Goal: Task Accomplishment & Management: Complete application form

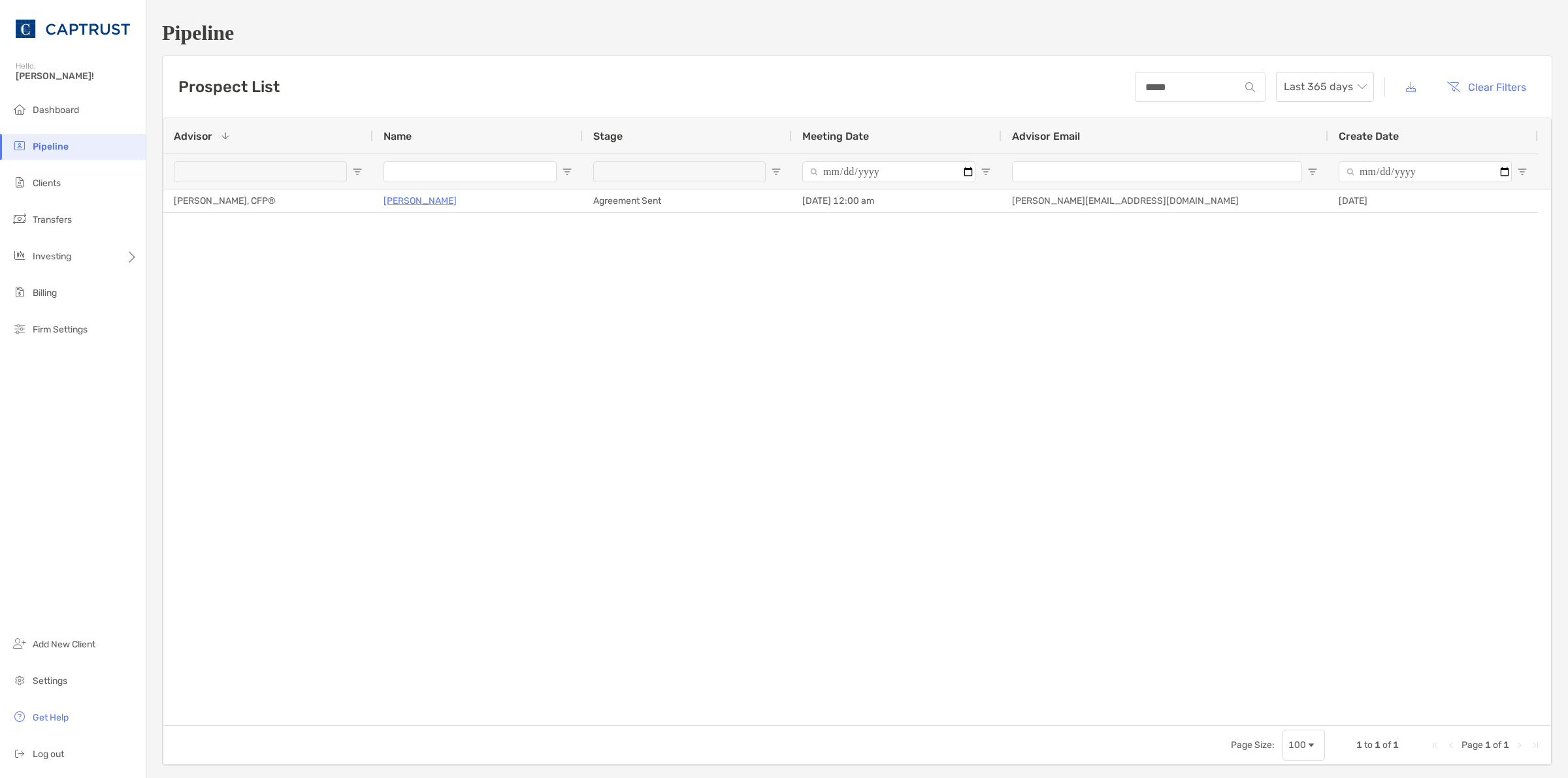
click at [89, 149] on li "Pipeline" at bounding box center [73, 147] width 146 height 26
click at [53, 142] on span "Pipeline" at bounding box center [51, 146] width 36 height 11
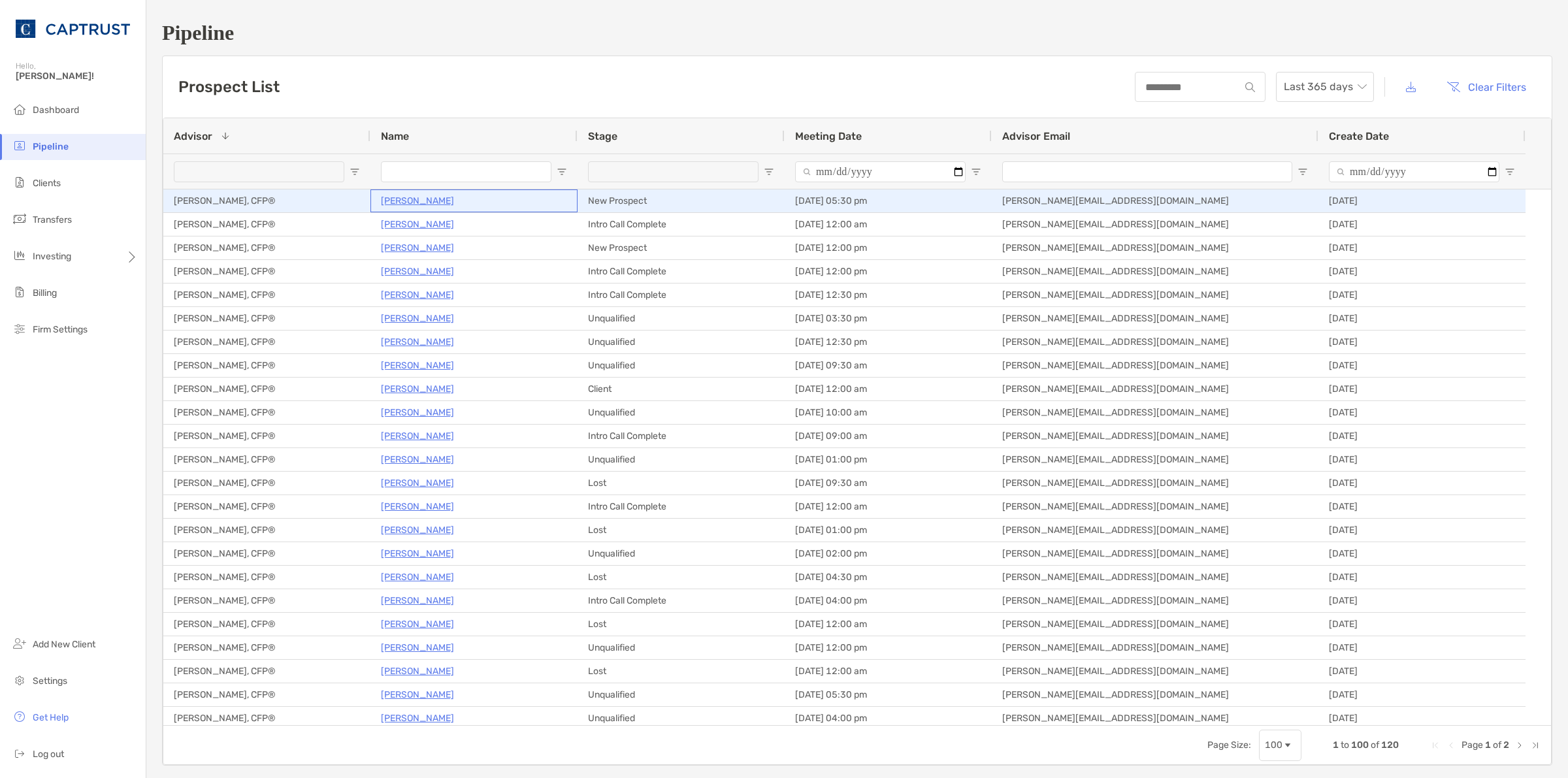
click at [429, 199] on p "[PERSON_NAME]" at bounding box center [417, 201] width 73 height 16
click at [397, 198] on p "[PERSON_NAME]" at bounding box center [417, 201] width 73 height 16
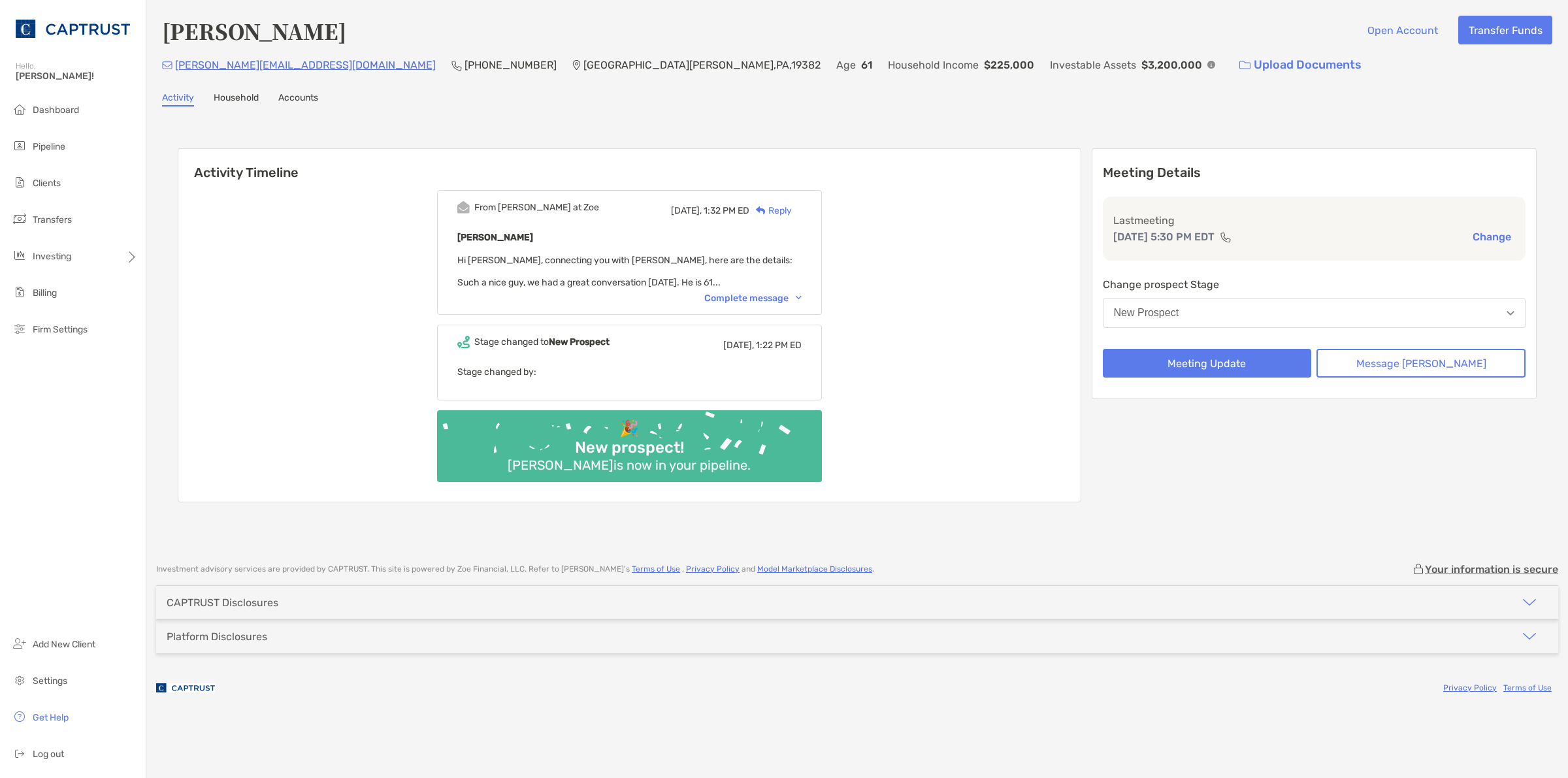
click at [802, 298] on div "Complete message" at bounding box center [753, 298] width 98 height 11
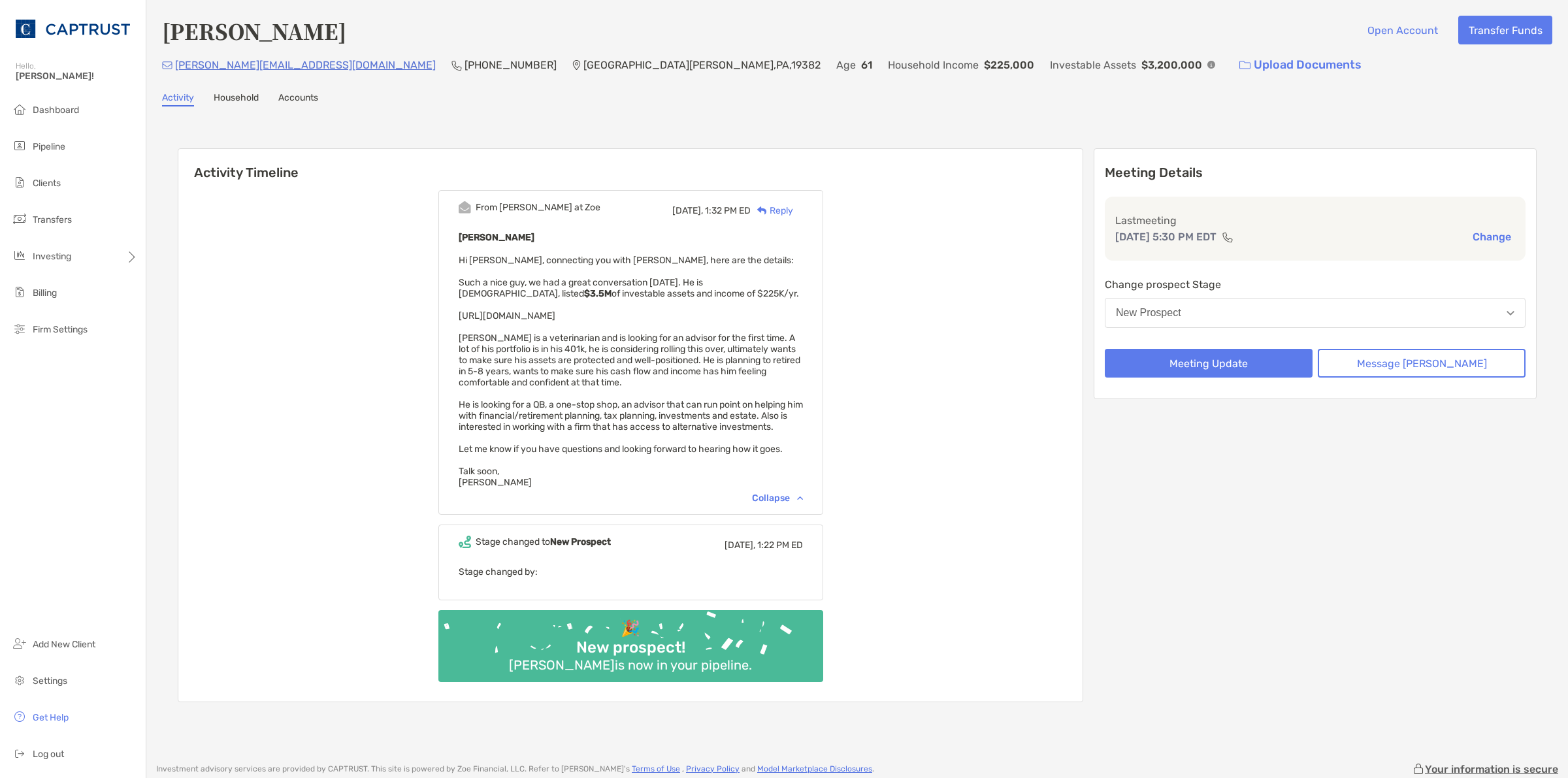
click at [673, 331] on span "Hi [PERSON_NAME], connecting you with [PERSON_NAME], here are the details: Such…" at bounding box center [631, 371] width 345 height 233
click at [719, 355] on span "Hi [PERSON_NAME], connecting you with [PERSON_NAME], here are the details: Such…" at bounding box center [631, 371] width 345 height 233
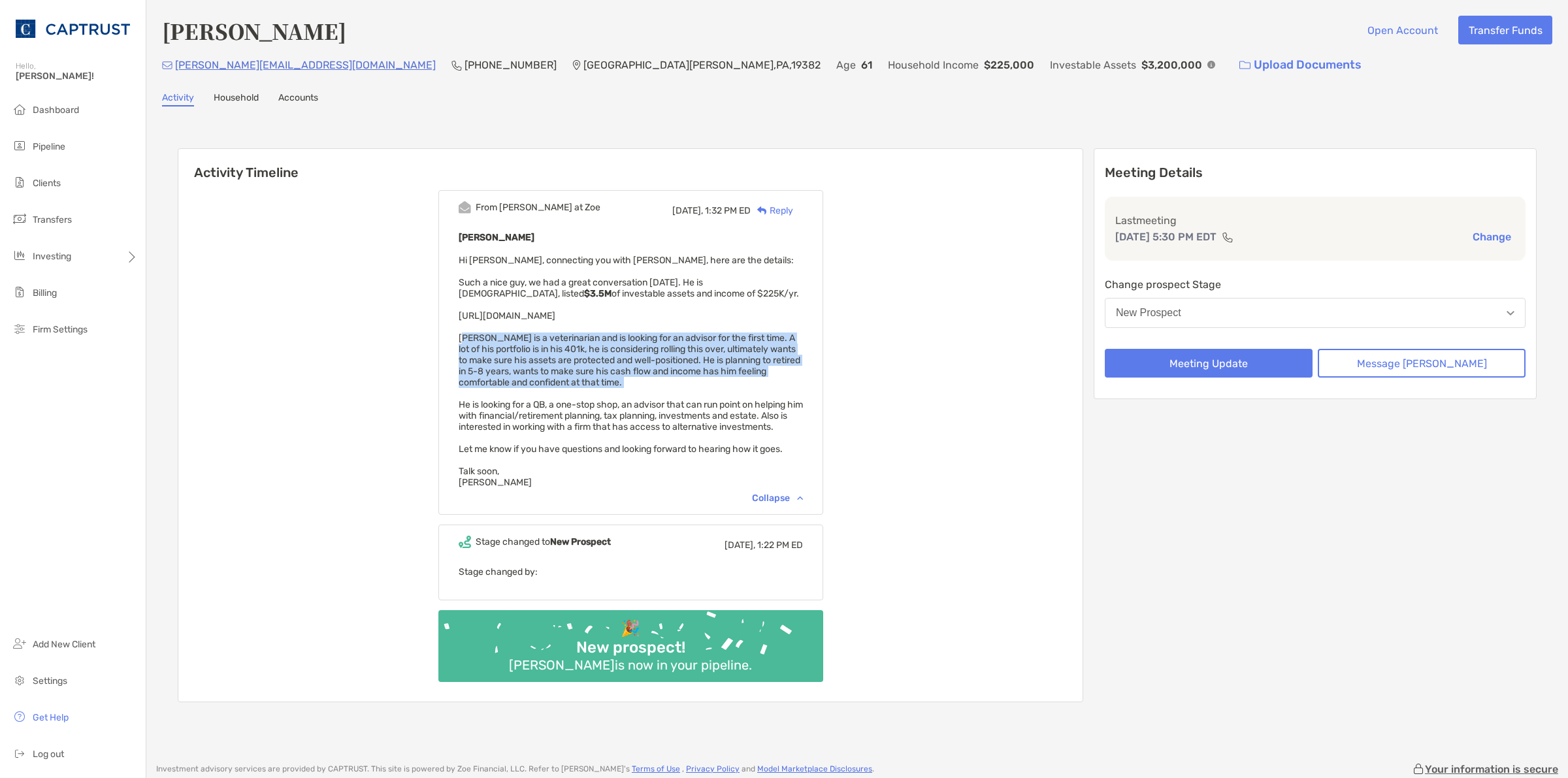
click at [719, 355] on span "Hi [PERSON_NAME], connecting you with [PERSON_NAME], here are the details: Such…" at bounding box center [631, 371] width 345 height 233
click at [716, 351] on span "Hi [PERSON_NAME], connecting you with [PERSON_NAME], here are the details: Such…" at bounding box center [631, 371] width 345 height 233
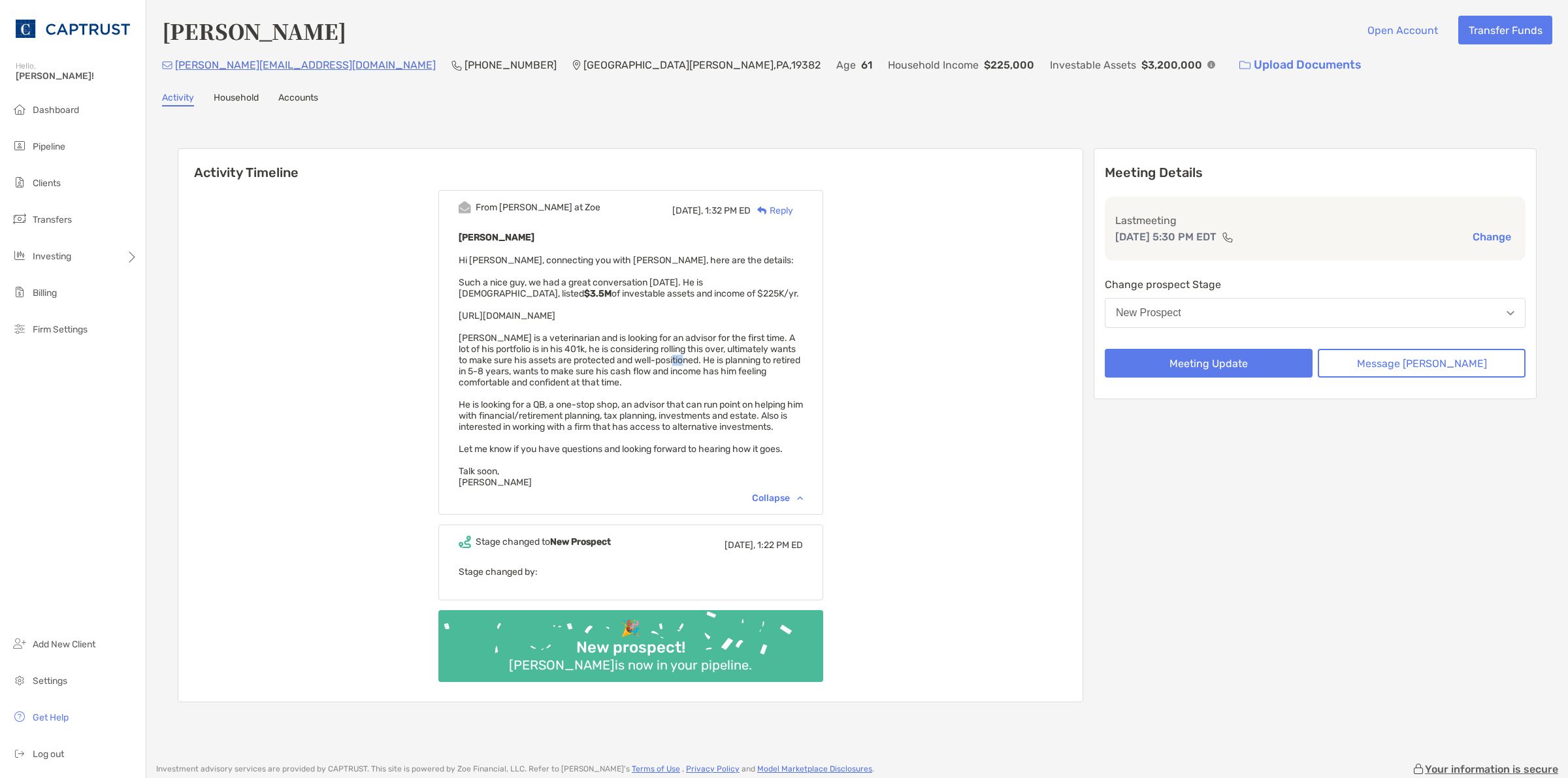
click at [716, 351] on span "Hi [PERSON_NAME], connecting you with [PERSON_NAME], here are the details: Such…" at bounding box center [631, 371] width 345 height 233
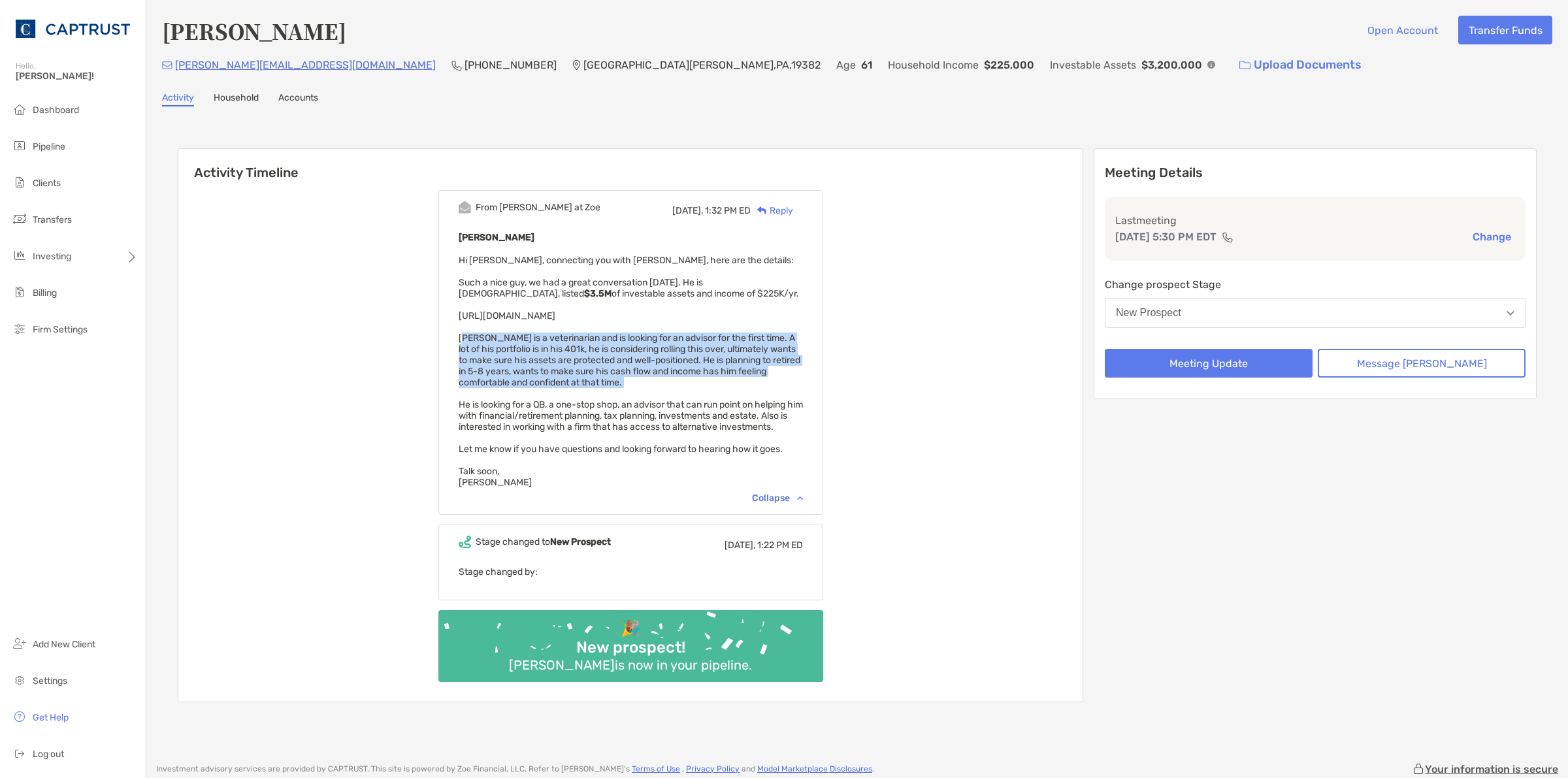
click at [716, 351] on span "Hi [PERSON_NAME], connecting you with [PERSON_NAME], here are the details: Such…" at bounding box center [631, 371] width 345 height 233
click at [725, 337] on span "Hi [PERSON_NAME], connecting you with [PERSON_NAME], here are the details: Such…" at bounding box center [631, 371] width 345 height 233
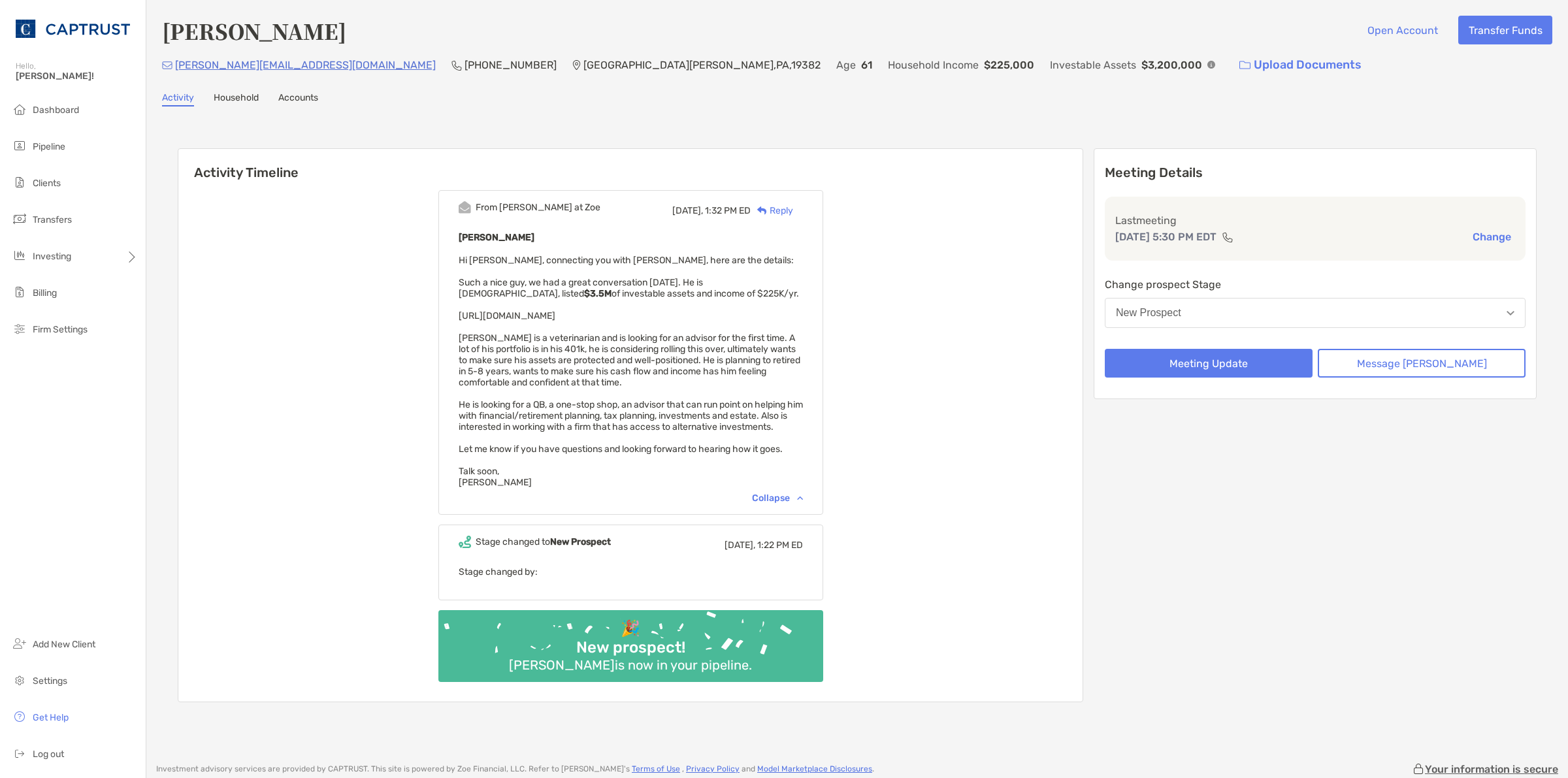
click at [728, 343] on span "Hi [PERSON_NAME], connecting you with [PERSON_NAME], here are the details: Such…" at bounding box center [631, 371] width 345 height 233
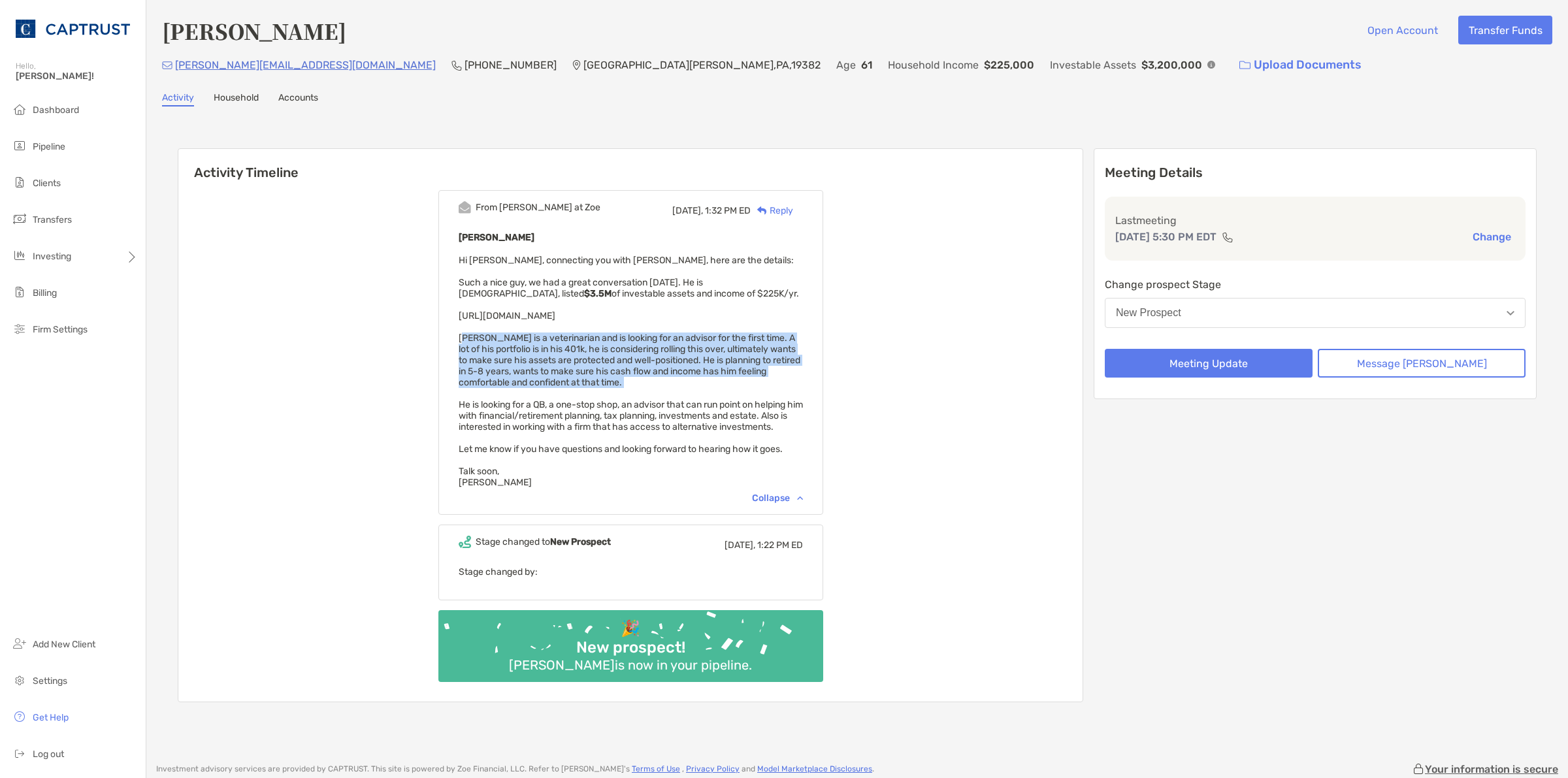
click at [728, 343] on span "Hi [PERSON_NAME], connecting you with [PERSON_NAME], here are the details: Such…" at bounding box center [631, 371] width 345 height 233
click at [669, 345] on span "Hi [PERSON_NAME], connecting you with [PERSON_NAME], here are the details: Such…" at bounding box center [631, 371] width 345 height 233
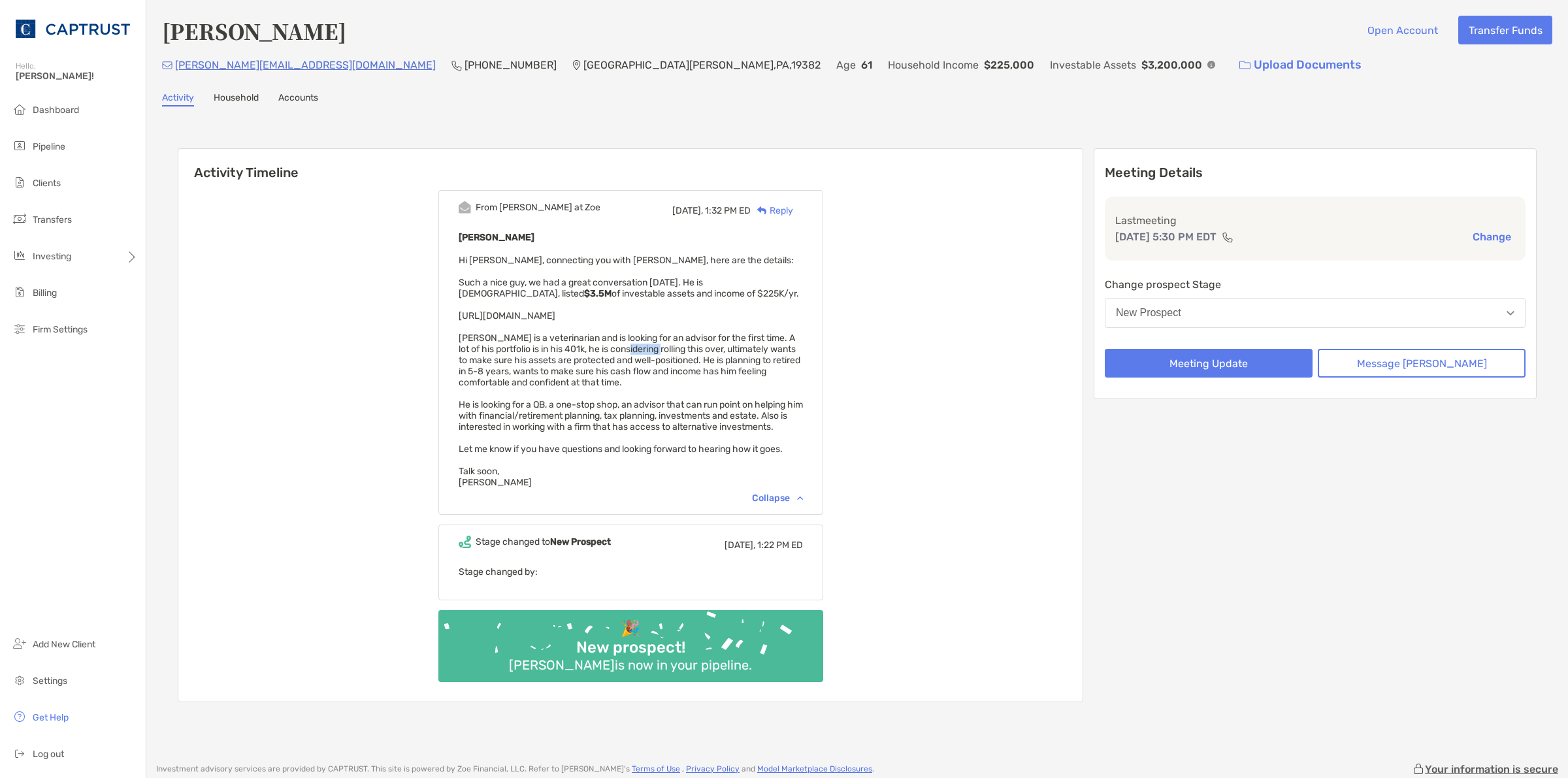
click at [669, 345] on span "Hi [PERSON_NAME], connecting you with [PERSON_NAME], here are the details: Such…" at bounding box center [631, 371] width 345 height 233
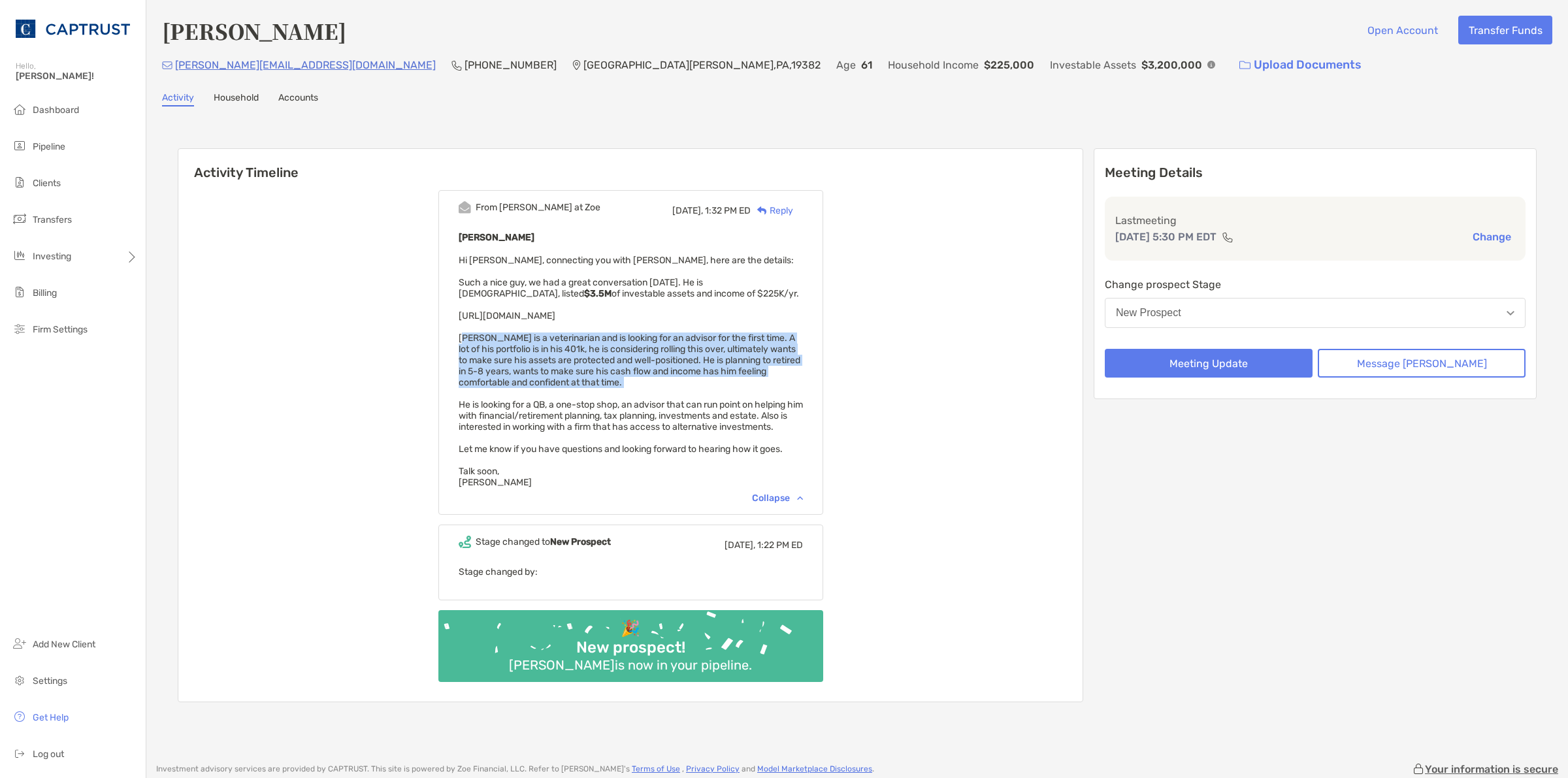
click at [669, 345] on span "Hi [PERSON_NAME], connecting you with [PERSON_NAME], here are the details: Such…" at bounding box center [631, 371] width 345 height 233
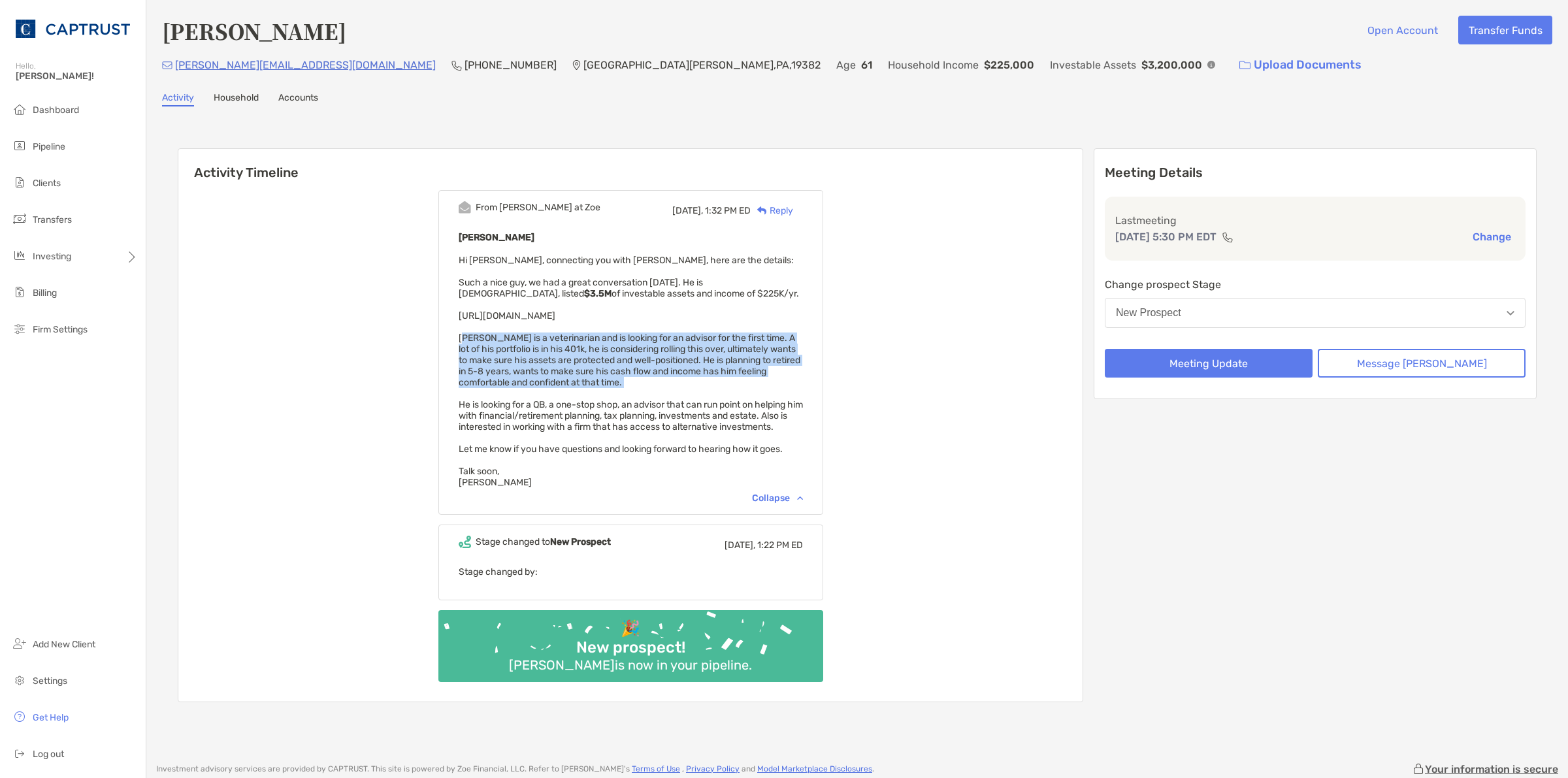
drag, startPoint x: 739, startPoint y: 312, endPoint x: 483, endPoint y: 312, distance: 256.0
click at [477, 312] on div "[PERSON_NAME] Hi [PERSON_NAME], connecting you with [PERSON_NAME], here are the…" at bounding box center [631, 359] width 345 height 259
copy span "[URL][DOMAIN_NAME]"
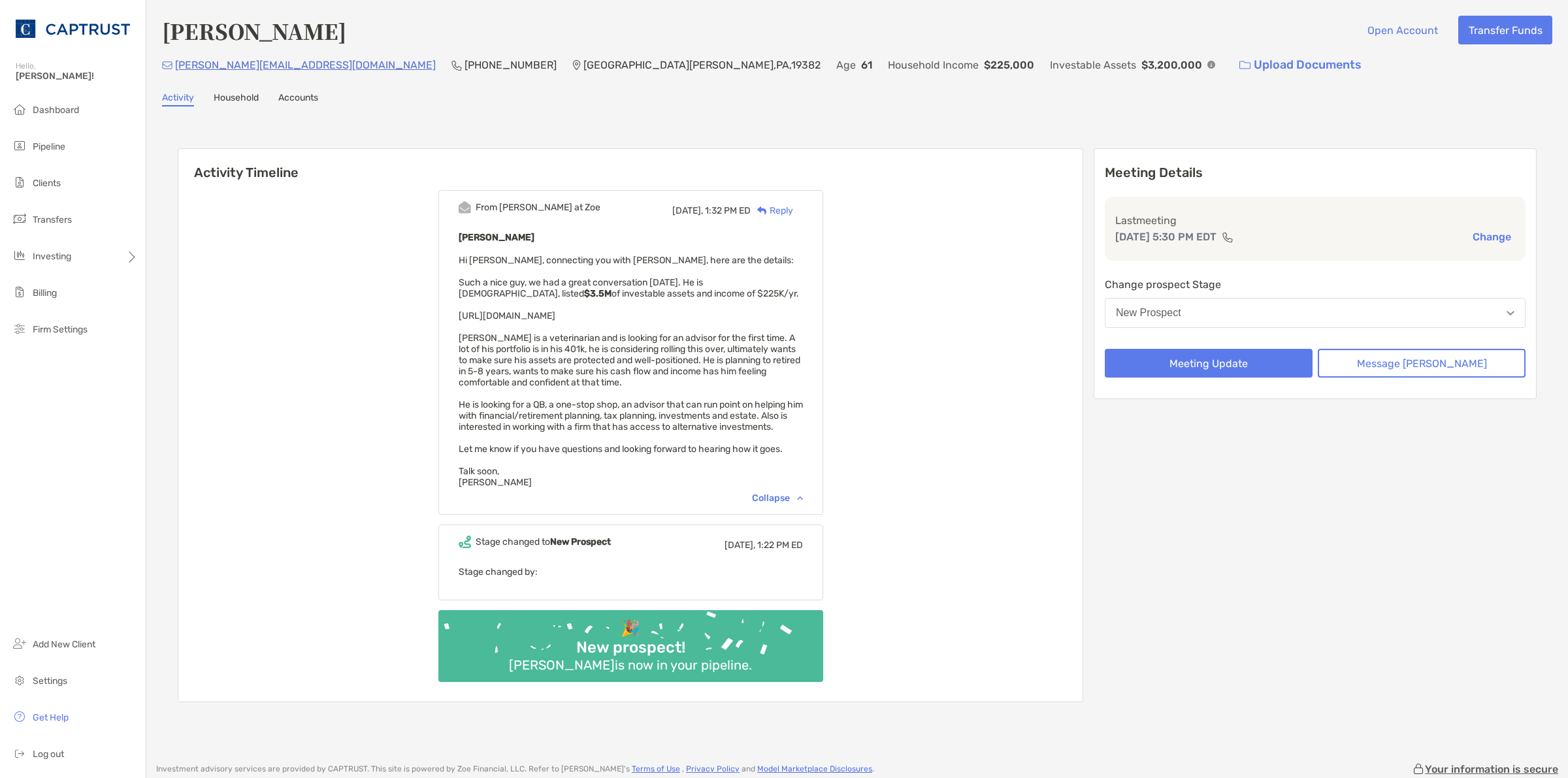
click at [638, 406] on span "Hi [PERSON_NAME], connecting you with [PERSON_NAME], here are the details: Such…" at bounding box center [631, 371] width 345 height 233
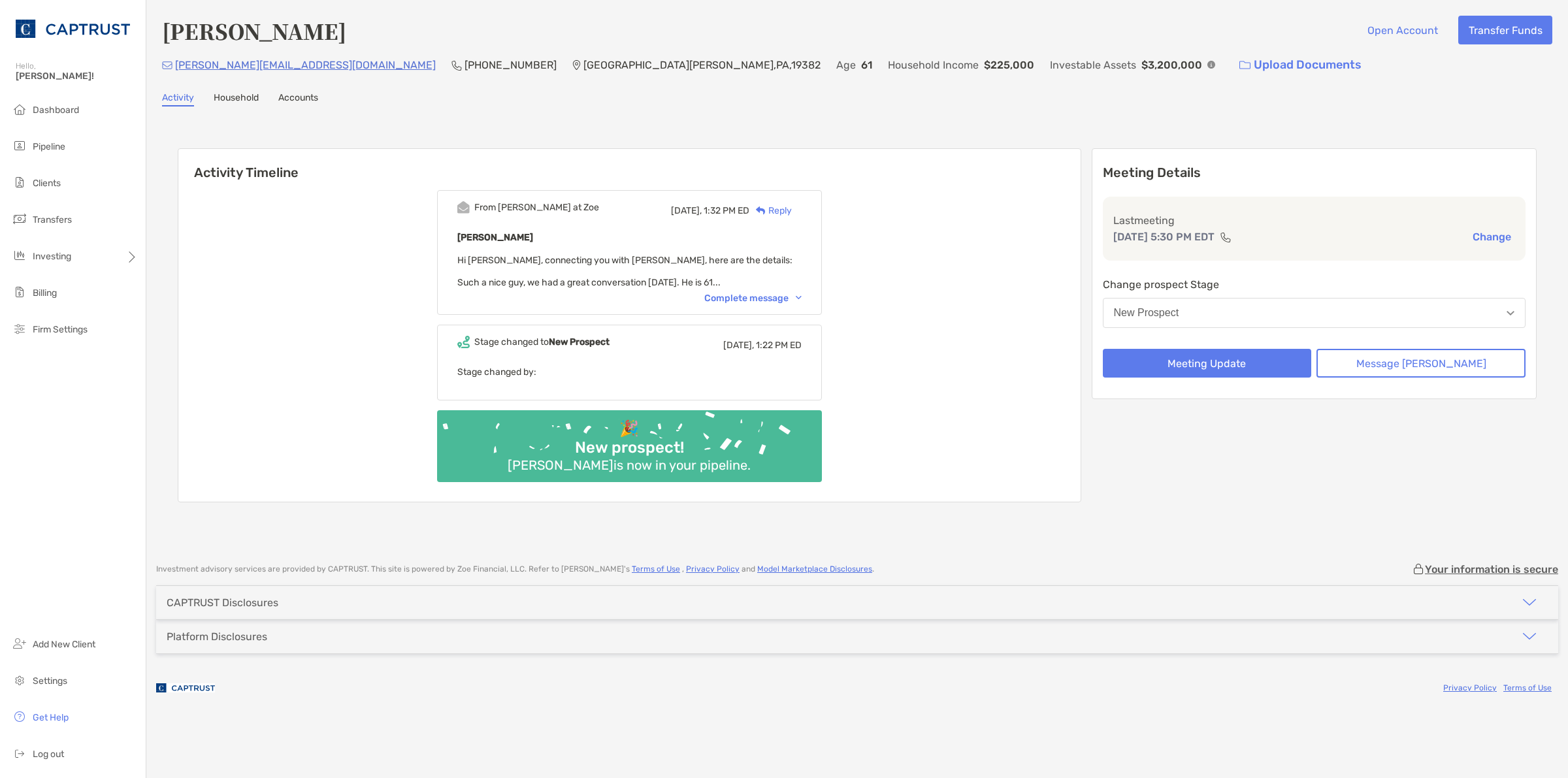
click at [1245, 309] on button "New Prospect" at bounding box center [1314, 312] width 423 height 30
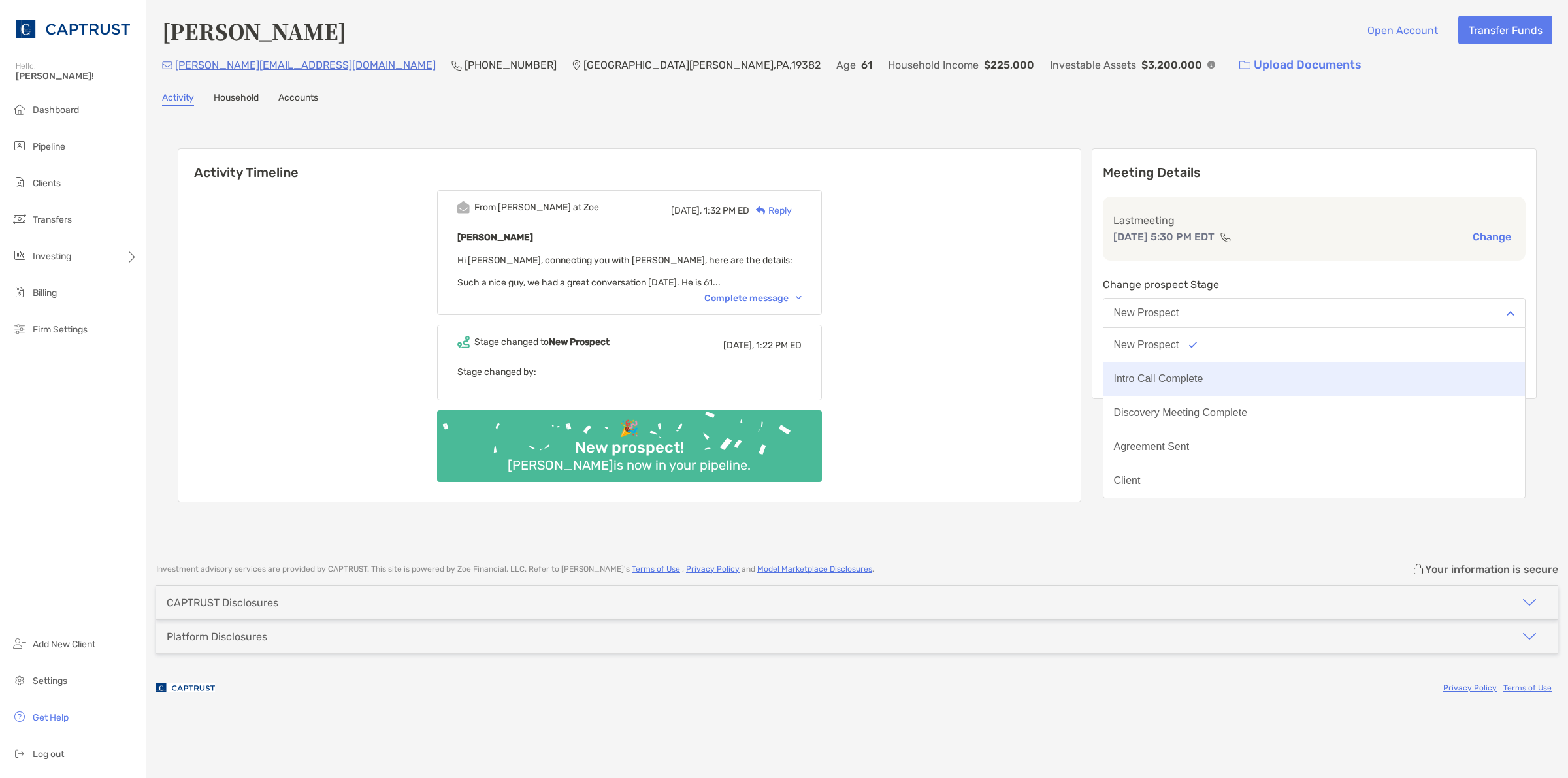
click at [1187, 379] on div "Intro Call Complete" at bounding box center [1159, 379] width 89 height 12
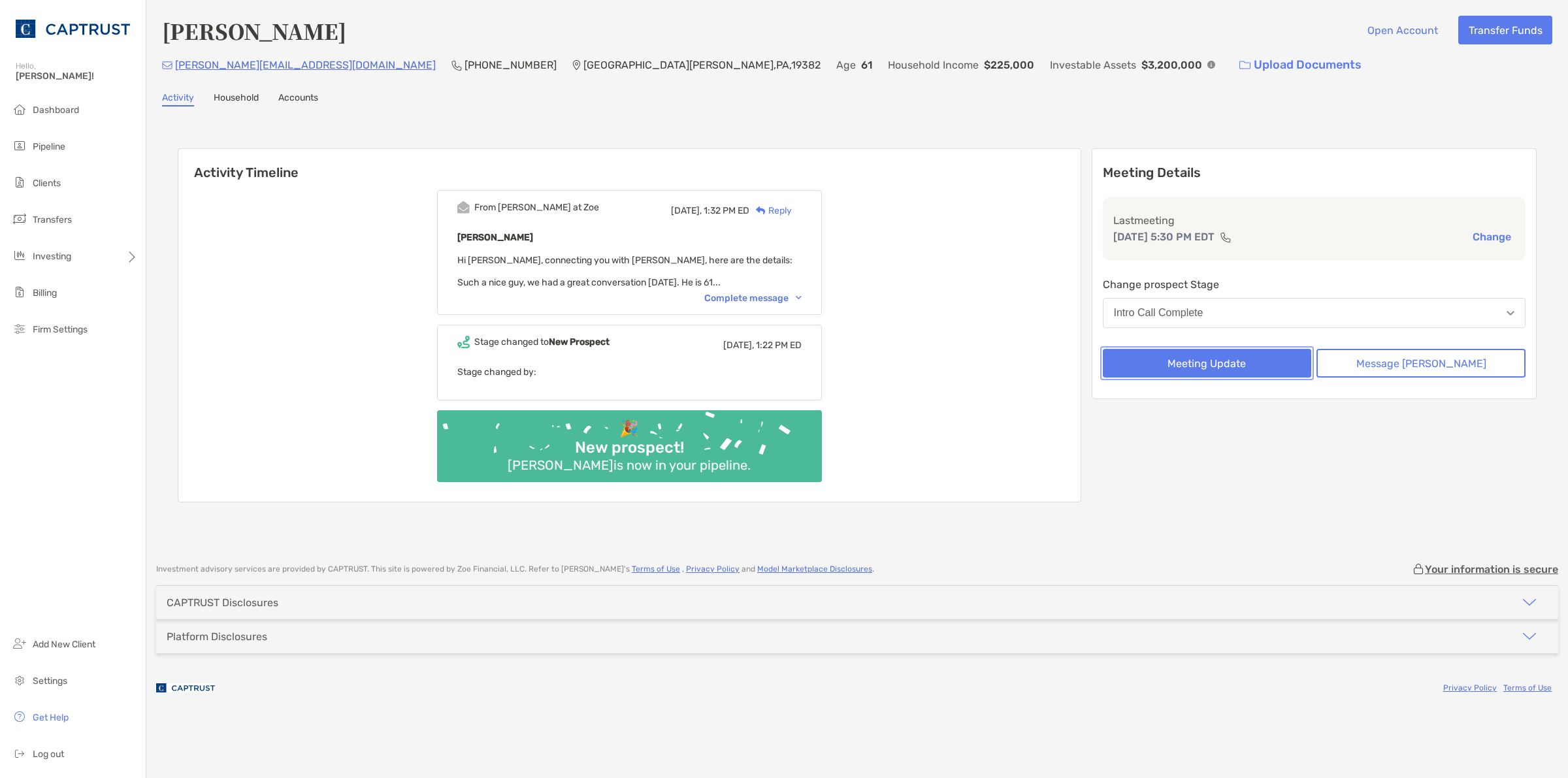
click at [1210, 363] on button "Meeting Update" at bounding box center [1207, 363] width 209 height 29
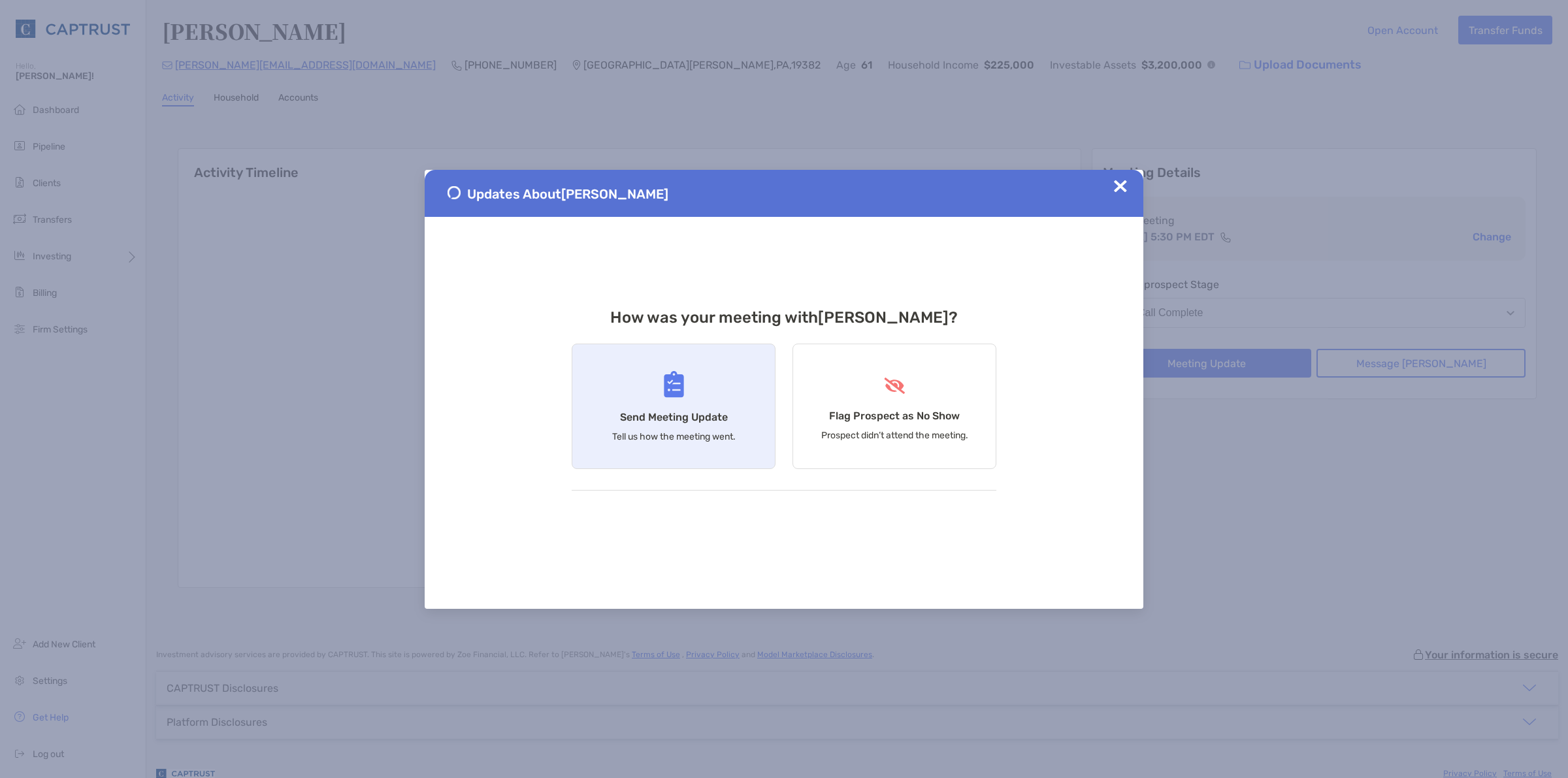
click at [689, 403] on div "Send Meeting Update Tell us how the meeting went." at bounding box center [674, 406] width 204 height 125
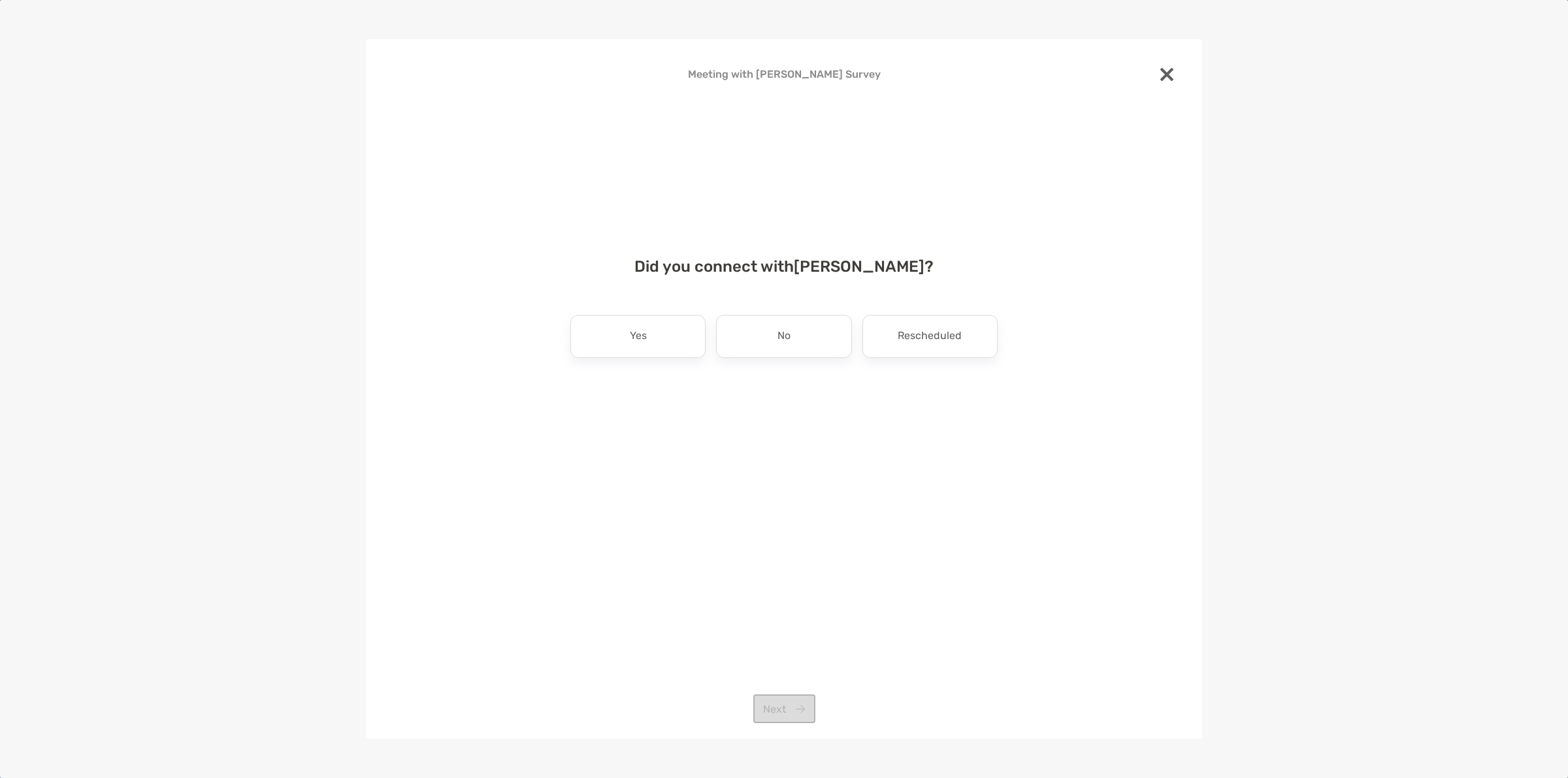
drag, startPoint x: 665, startPoint y: 330, endPoint x: 750, endPoint y: 384, distance: 100.7
click at [669, 331] on div "Yes" at bounding box center [638, 336] width 135 height 43
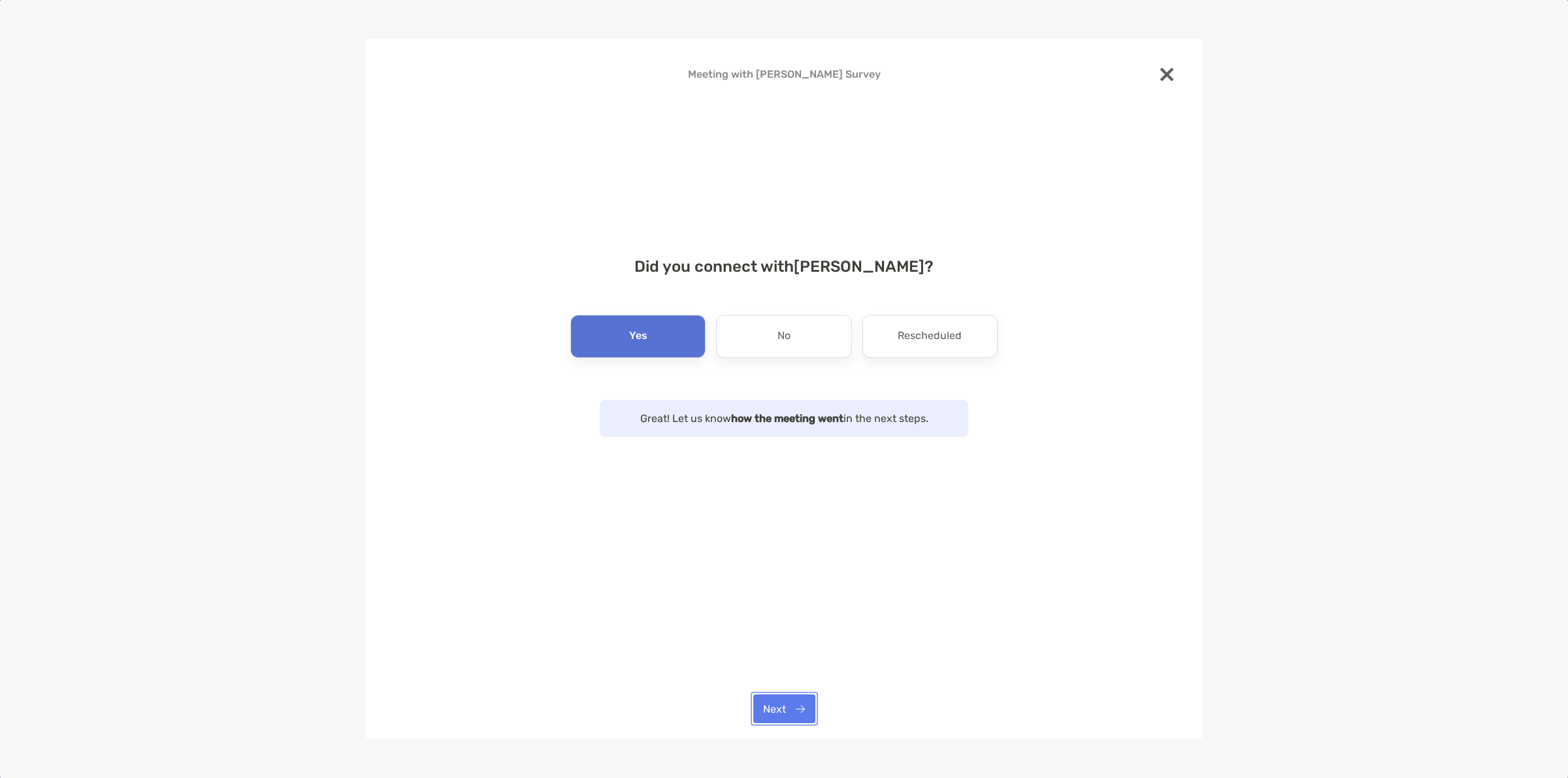
click at [772, 705] on button "Next" at bounding box center [784, 708] width 62 height 29
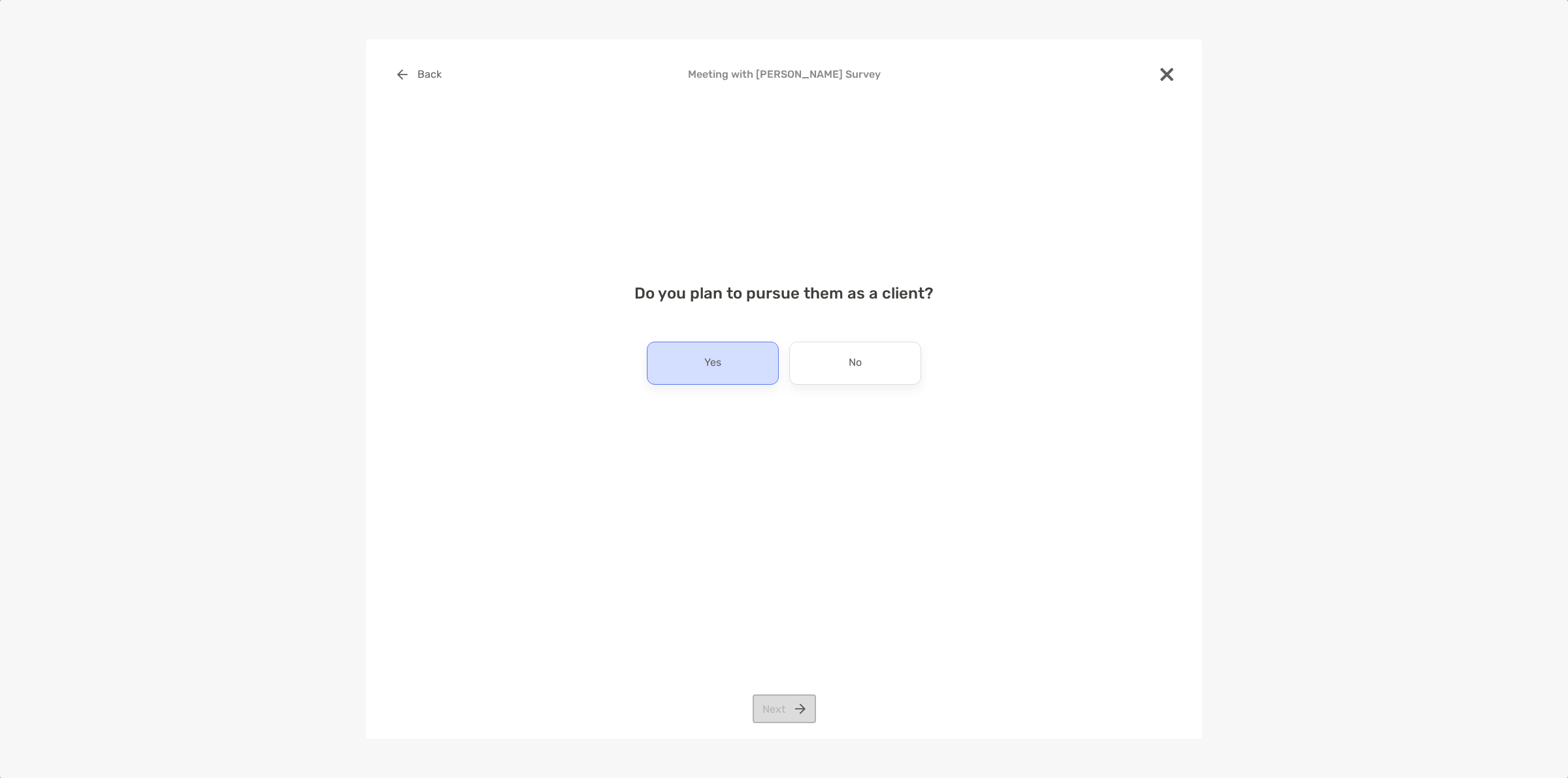
drag, startPoint x: 710, startPoint y: 356, endPoint x: 710, endPoint y: 364, distance: 8.0
click at [710, 356] on p "Yes" at bounding box center [713, 363] width 17 height 21
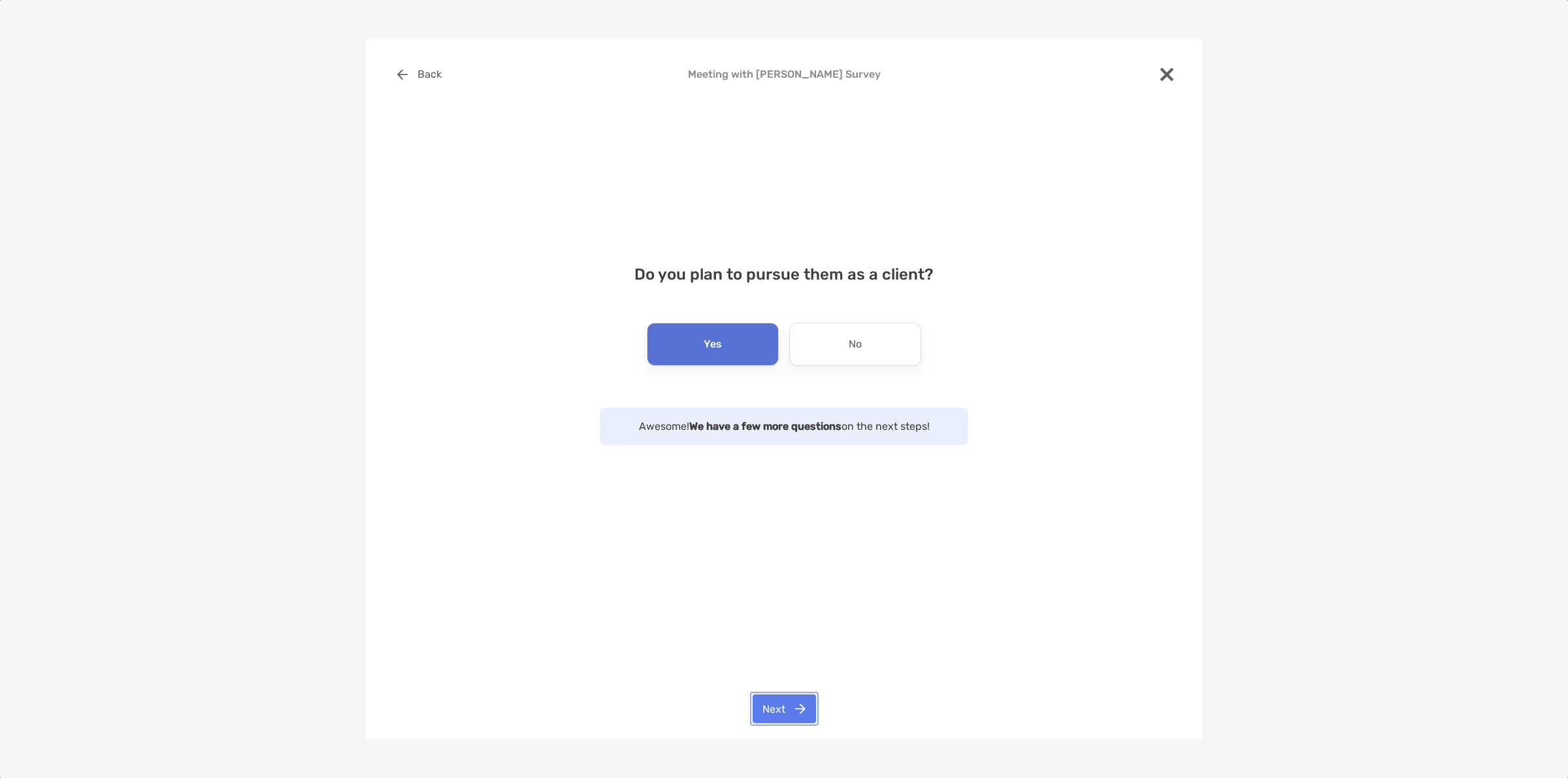
click at [763, 701] on button "Next" at bounding box center [784, 708] width 63 height 29
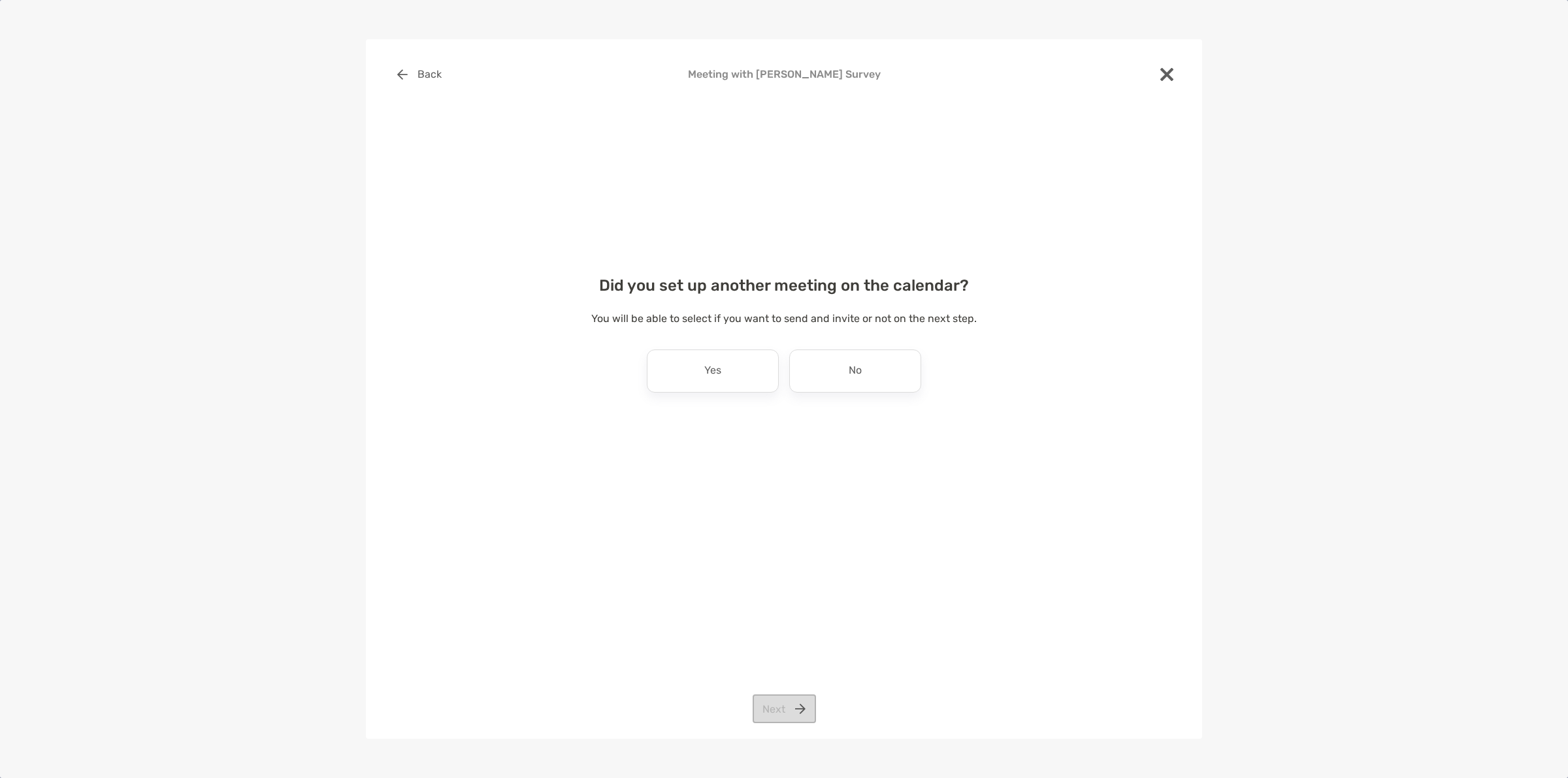
drag, startPoint x: 865, startPoint y: 367, endPoint x: 838, endPoint y: 465, distance: 101.7
click at [864, 367] on div "No" at bounding box center [855, 371] width 132 height 43
click at [783, 709] on button "Next" at bounding box center [784, 708] width 63 height 29
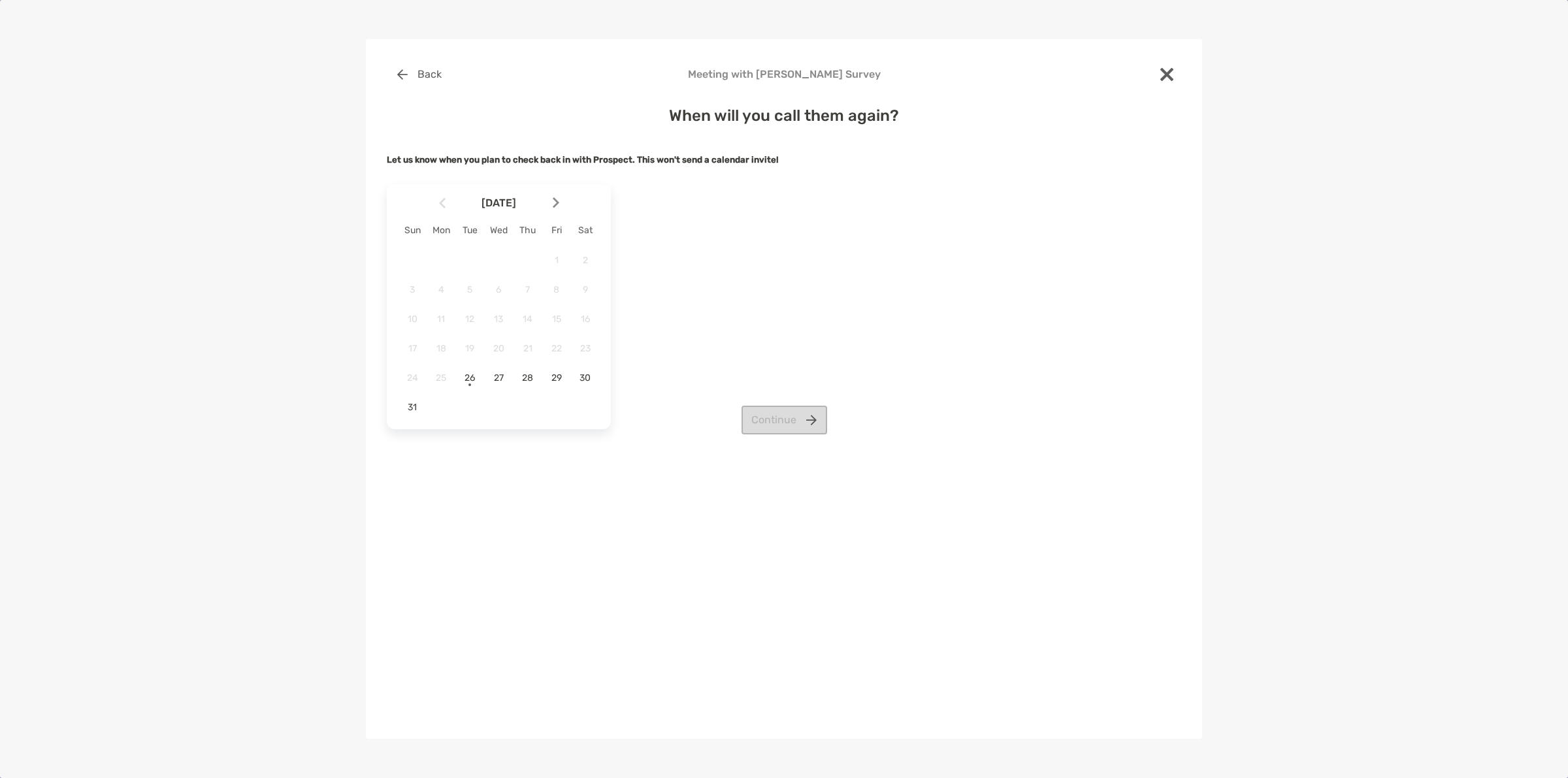
click at [557, 207] on img at bounding box center [556, 202] width 7 height 11
click at [475, 258] on span "2" at bounding box center [469, 260] width 22 height 11
click at [732, 395] on div "Continue" at bounding box center [783, 390] width 794 height 29
click at [755, 395] on button "Continue" at bounding box center [784, 390] width 86 height 29
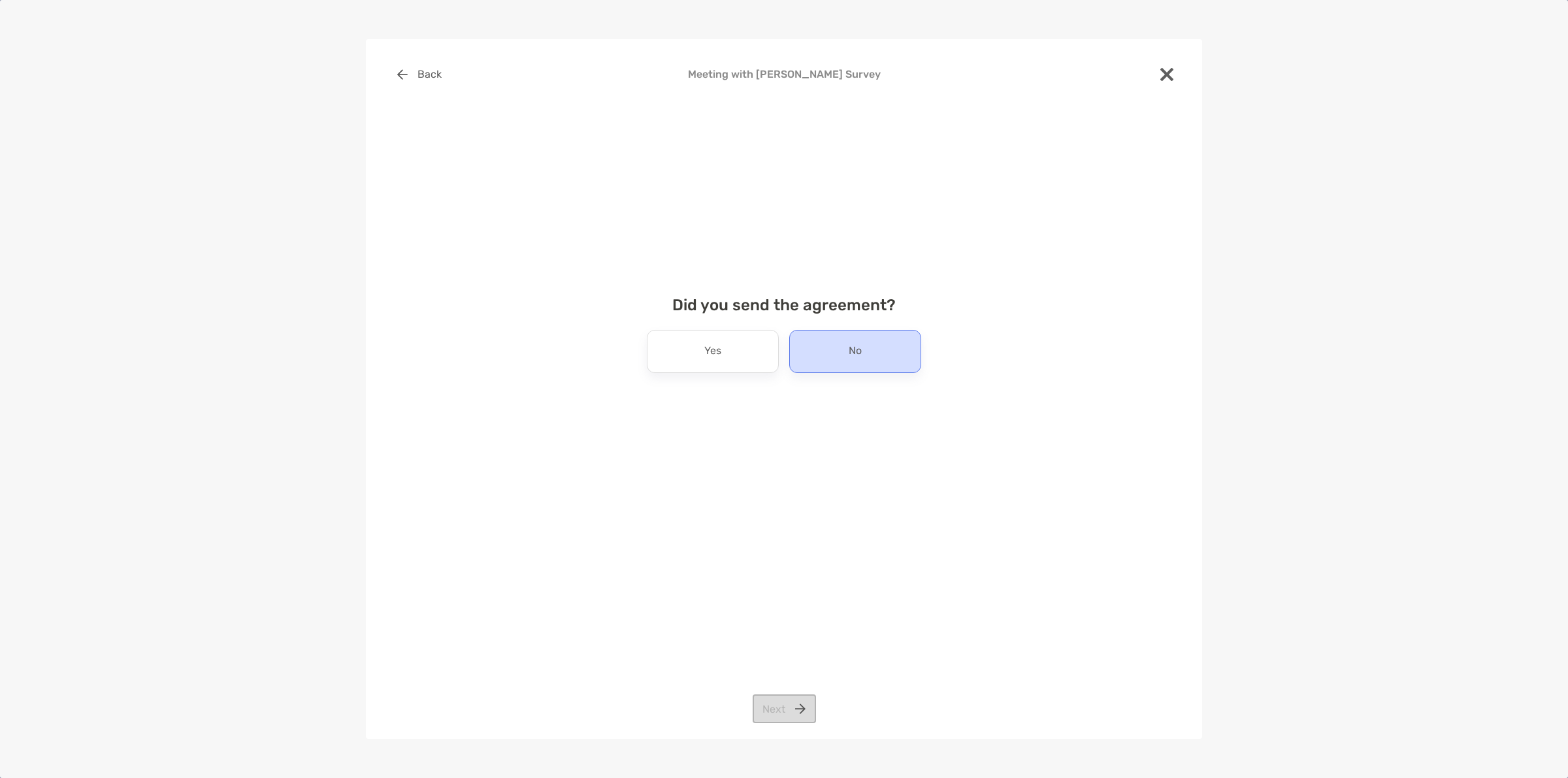
click at [801, 351] on div "No" at bounding box center [855, 351] width 132 height 43
click at [795, 709] on button "Next" at bounding box center [784, 708] width 63 height 29
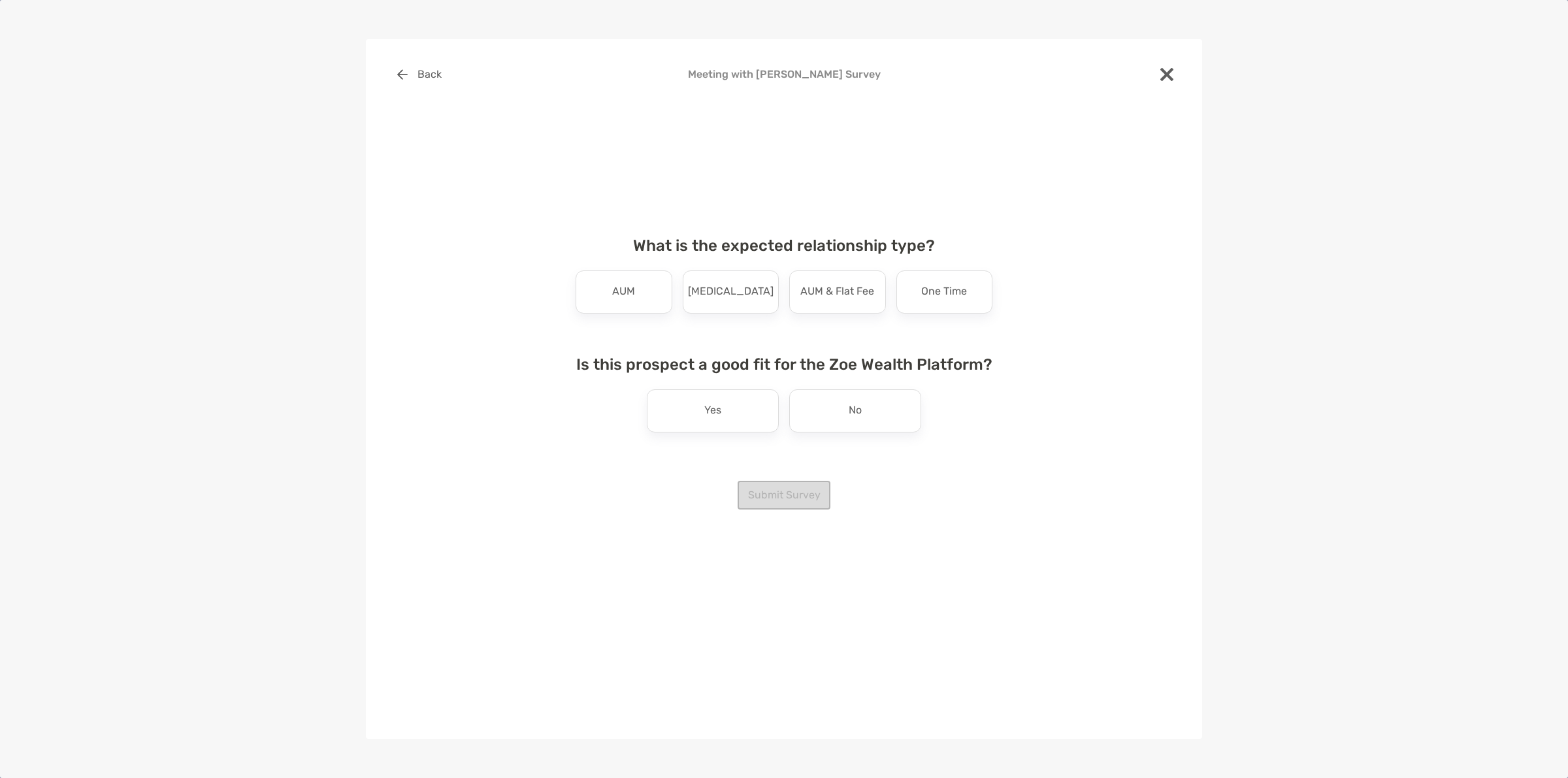
drag, startPoint x: 640, startPoint y: 302, endPoint x: 722, endPoint y: 386, distance: 117.4
click at [642, 302] on div "AUM" at bounding box center [624, 292] width 97 height 43
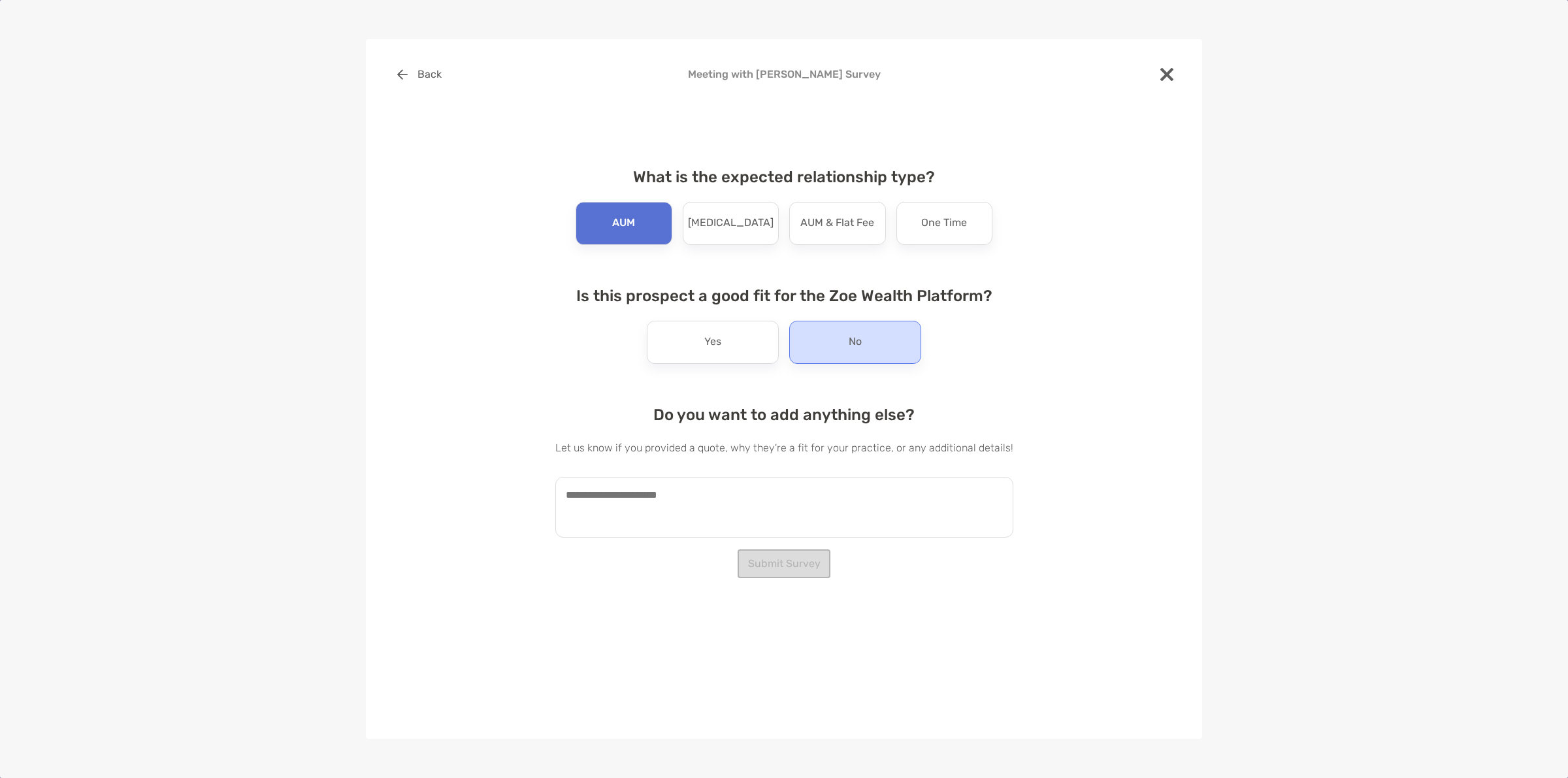
click at [854, 350] on p "No" at bounding box center [855, 342] width 13 height 21
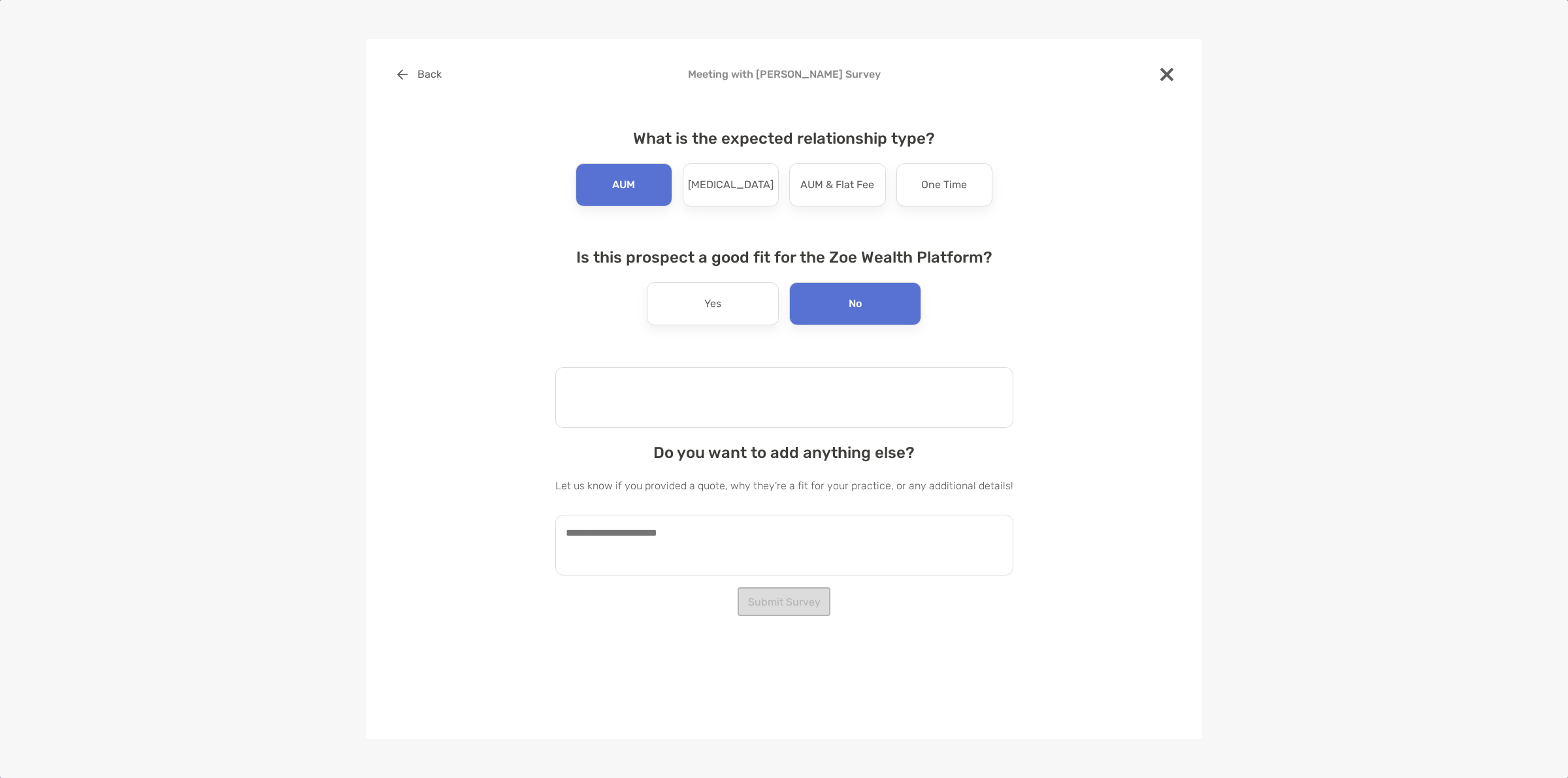
click at [764, 389] on textarea at bounding box center [784, 397] width 458 height 61
type textarea "**********"
click at [755, 598] on button "Submit Survey" at bounding box center [784, 601] width 93 height 29
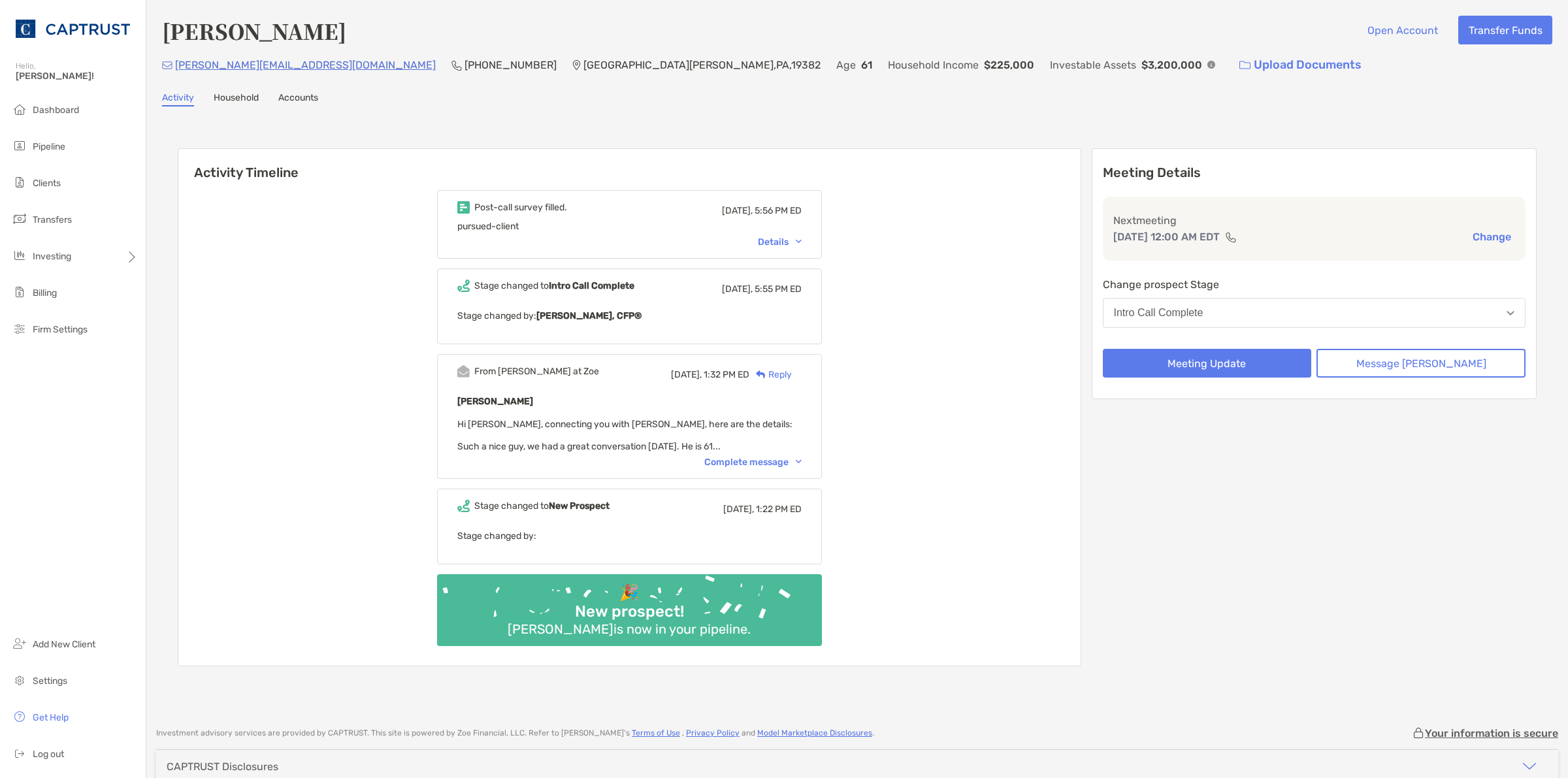
click at [1403, 379] on div "Meeting Details Next meeting Sep 2, 12:00 AM EDT Change Change prospect Stage I…" at bounding box center [1315, 274] width 446 height 251
click at [1388, 367] on button "Message [PERSON_NAME]" at bounding box center [1421, 363] width 209 height 29
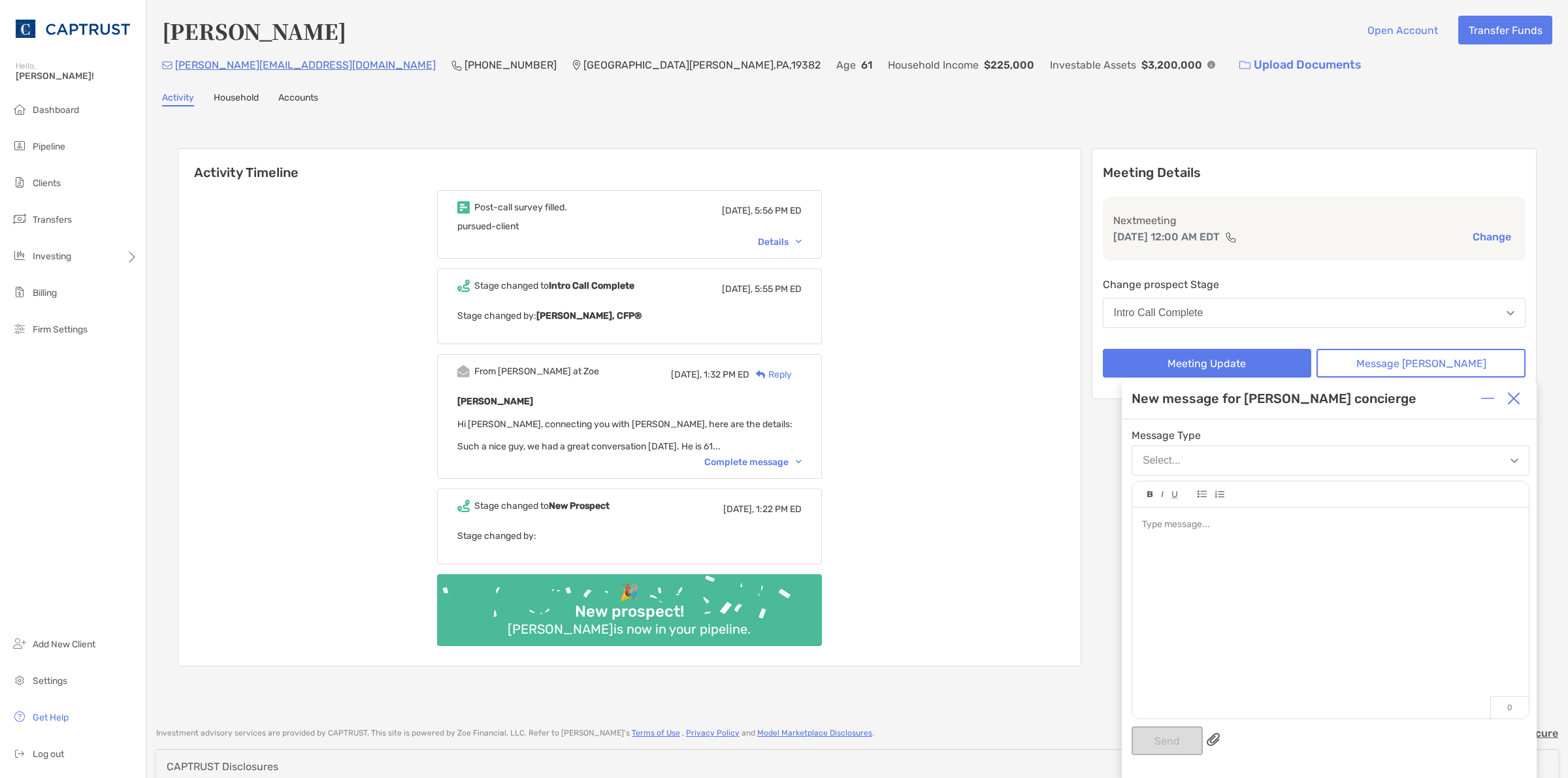
click at [1300, 537] on div at bounding box center [1330, 606] width 397 height 198
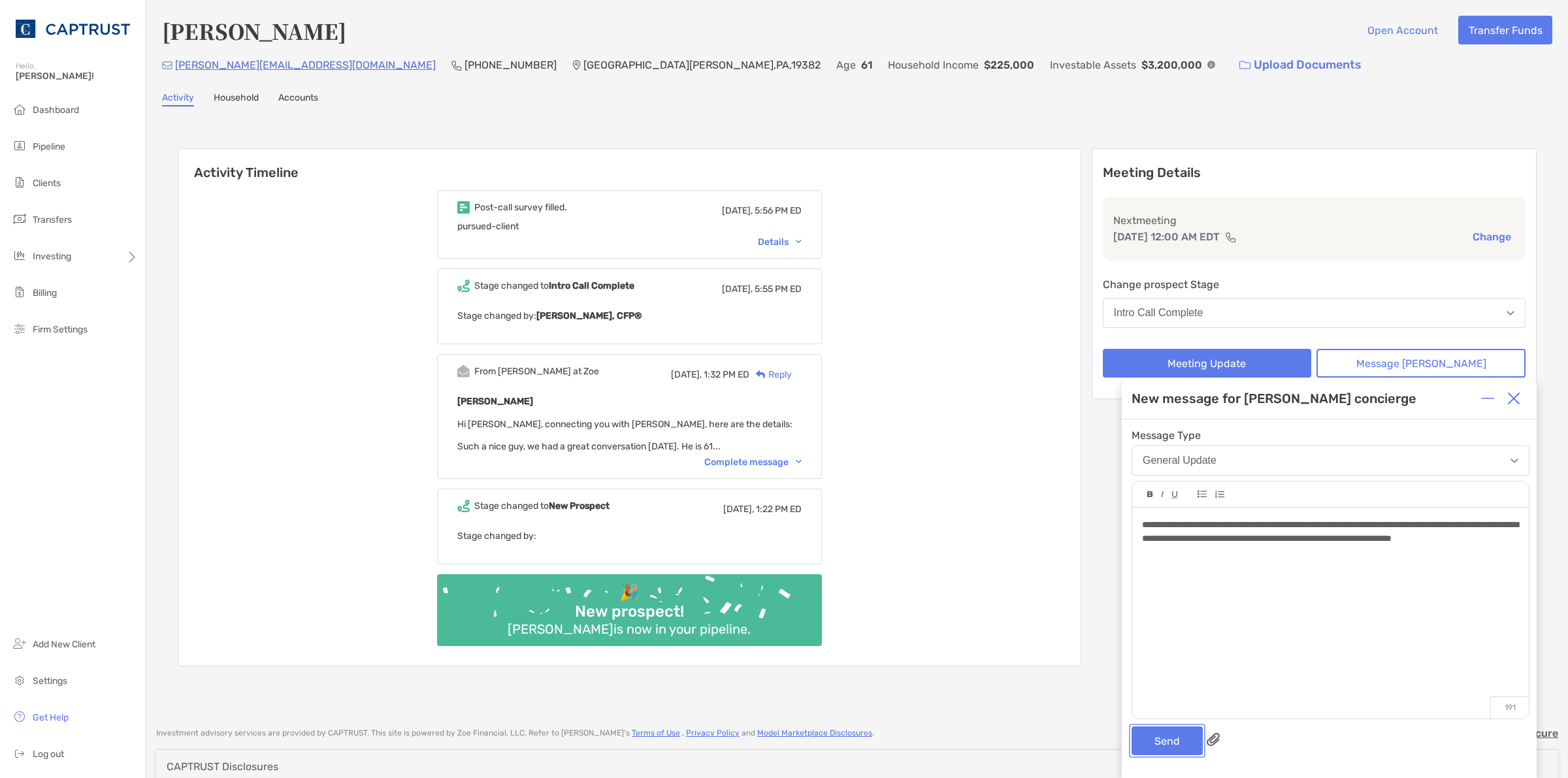
click at [1171, 730] on button "Send" at bounding box center [1167, 741] width 71 height 29
